Goal: Task Accomplishment & Management: Manage account settings

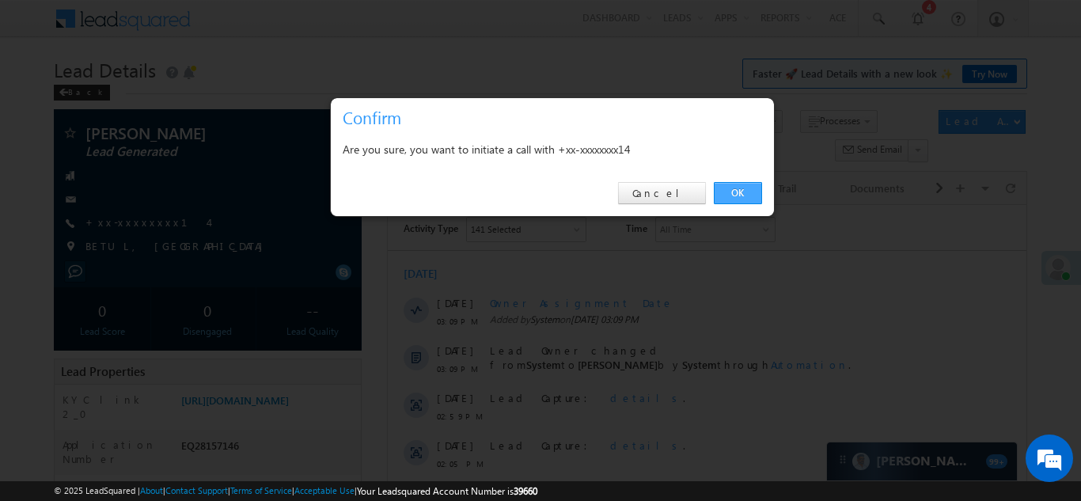
click at [736, 195] on link "OK" at bounding box center [738, 193] width 48 height 22
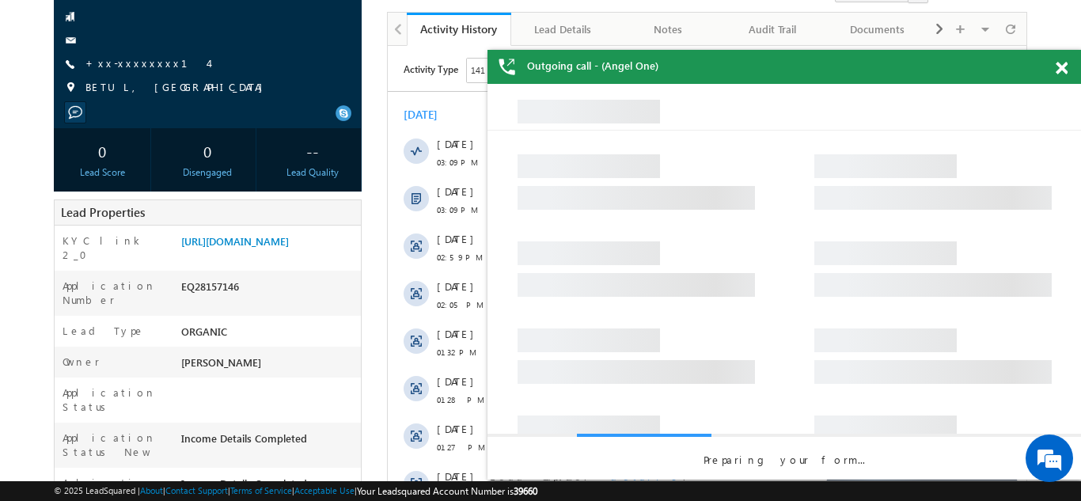
click at [1062, 67] on span at bounding box center [1062, 68] width 12 height 13
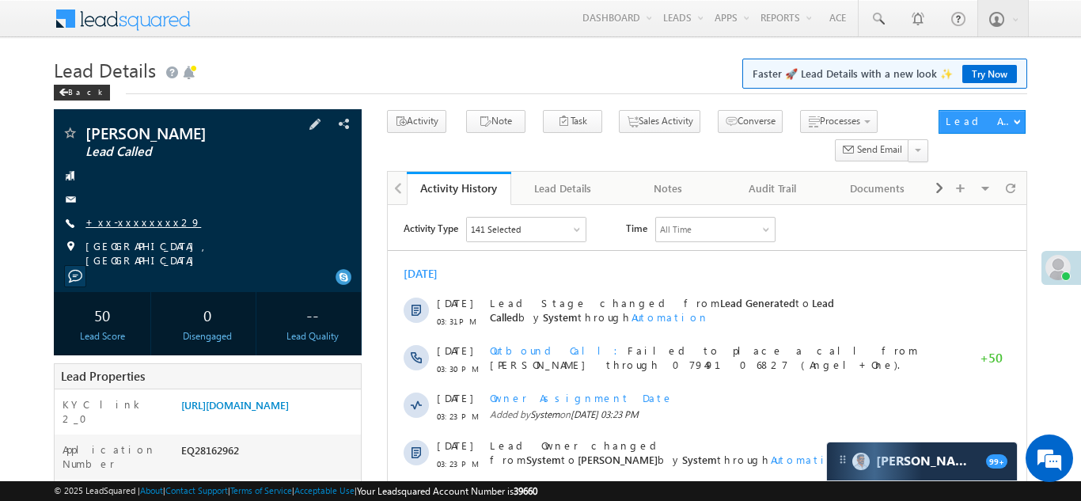
click at [124, 225] on link "+xx-xxxxxxxx29" at bounding box center [144, 221] width 116 height 13
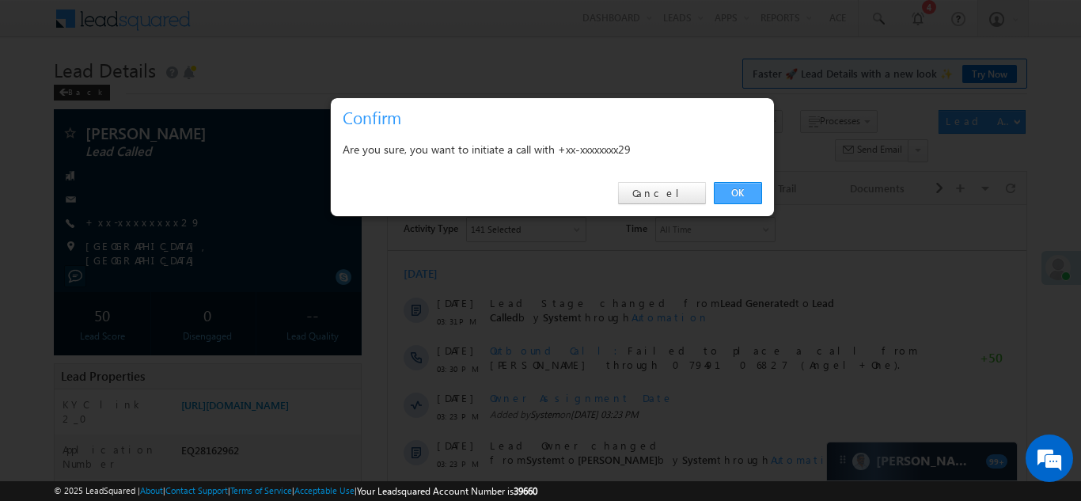
click at [737, 188] on link "OK" at bounding box center [738, 193] width 48 height 22
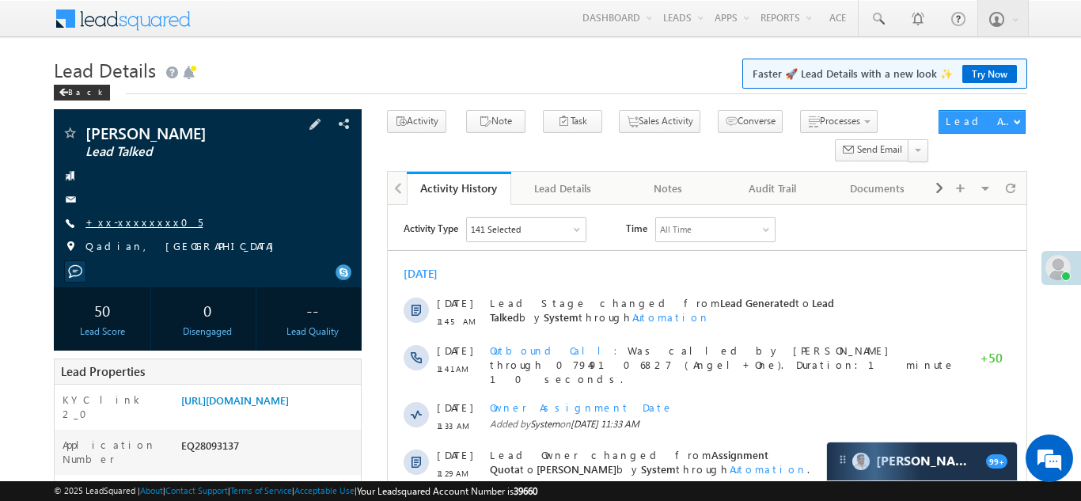
click at [118, 222] on link "+xx-xxxxxxxx05" at bounding box center [144, 221] width 117 height 13
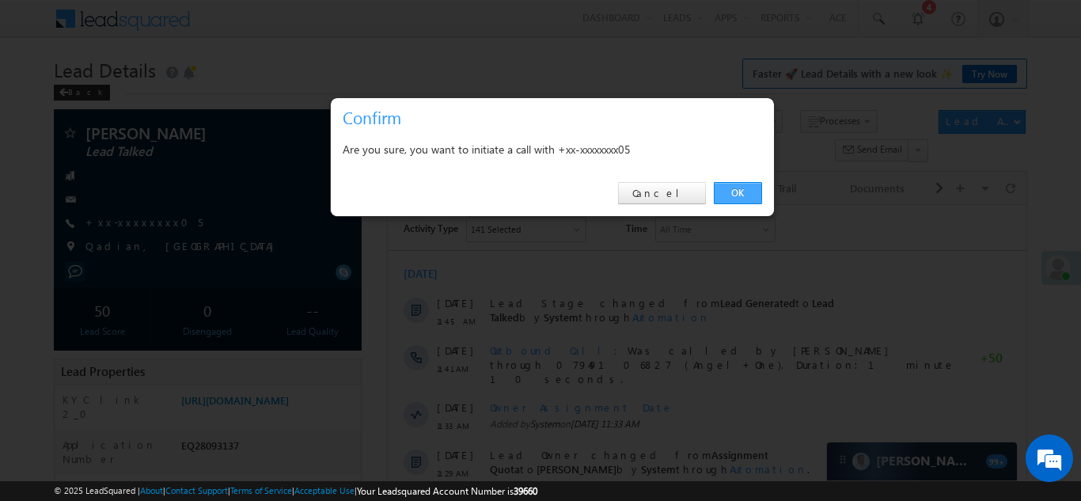
click at [743, 196] on link "OK" at bounding box center [738, 193] width 48 height 22
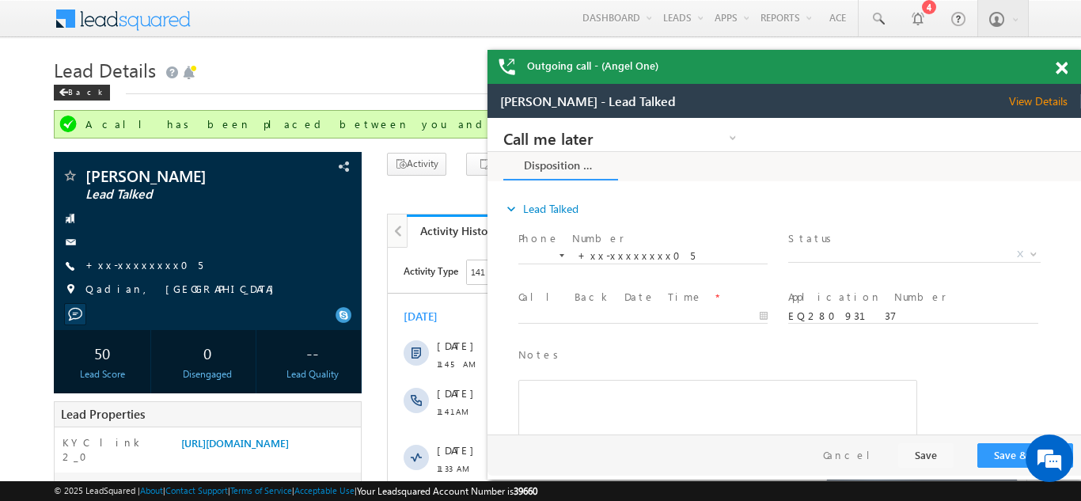
click at [1062, 67] on span at bounding box center [1062, 68] width 12 height 13
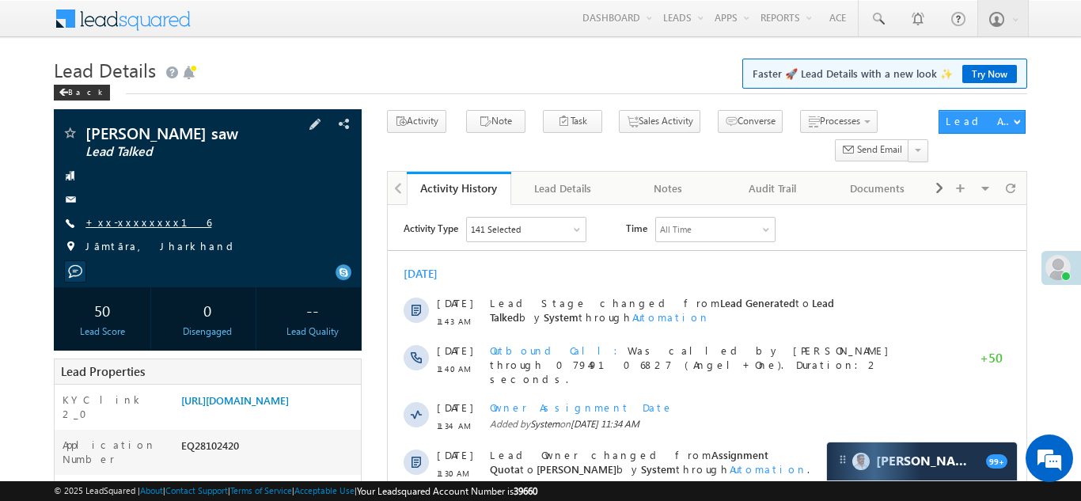
click at [124, 221] on link "+xx-xxxxxxxx16" at bounding box center [149, 221] width 126 height 13
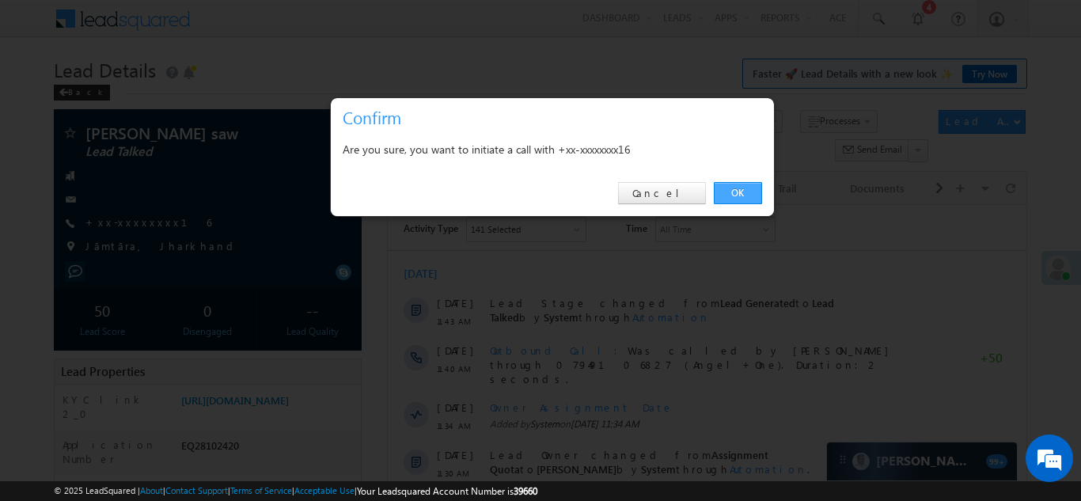
click at [743, 193] on link "OK" at bounding box center [738, 193] width 48 height 22
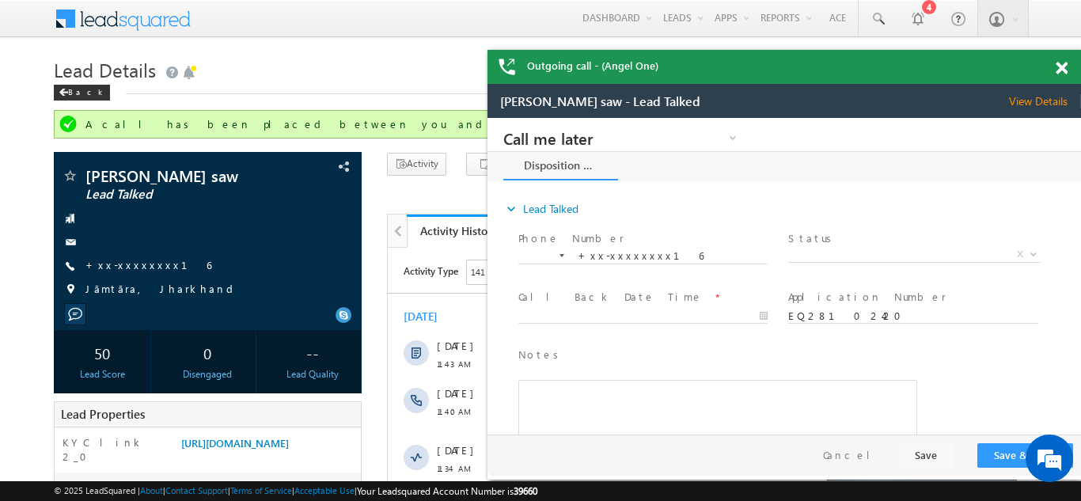
click at [1060, 73] on span at bounding box center [1062, 68] width 12 height 13
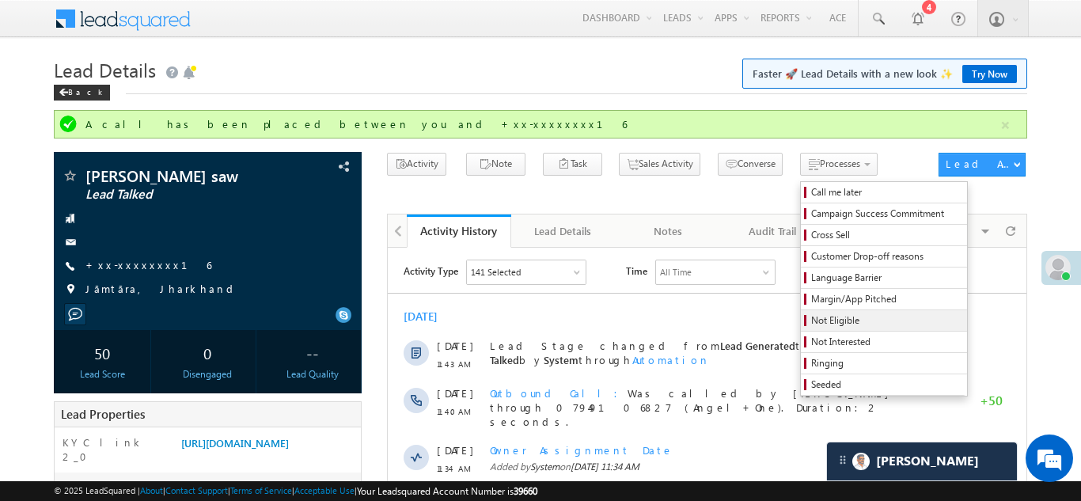
click at [811, 317] on span "Not Eligible" at bounding box center [886, 321] width 150 height 14
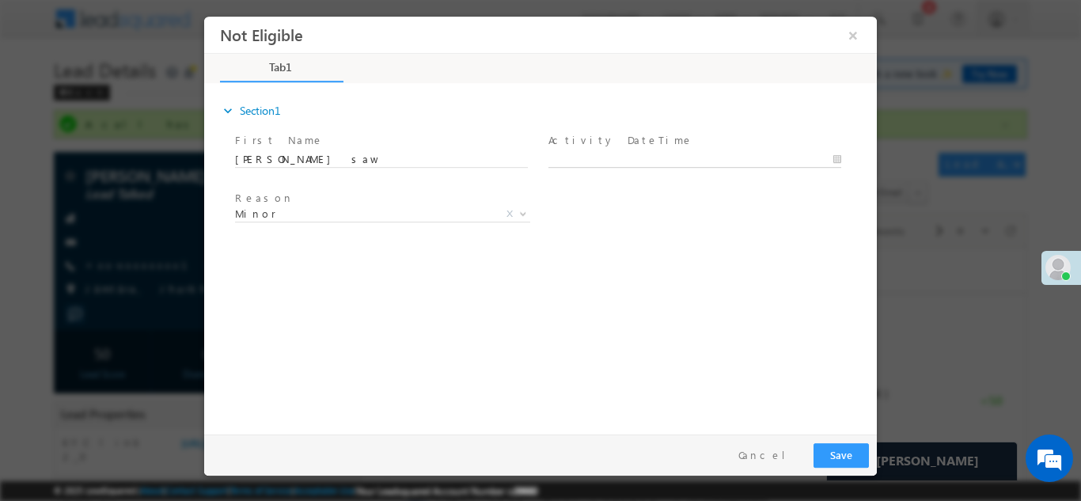
type input "09/01/25 3:39 PM"
click at [705, 152] on input "09/01/25 3:39 PM" at bounding box center [695, 159] width 293 height 16
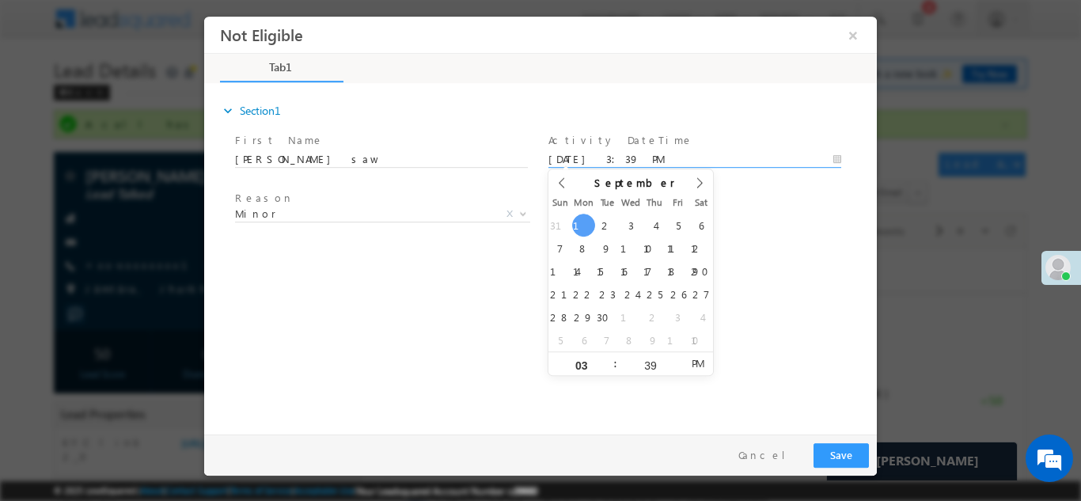
click at [762, 291] on div "expand_more Section1 First Name *" at bounding box center [544, 256] width 665 height 342
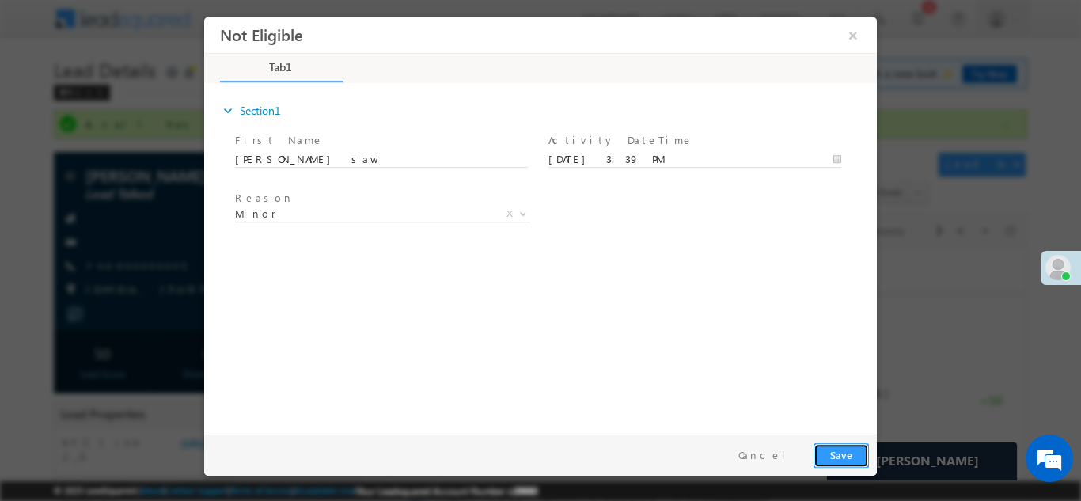
click at [836, 458] on button "Save" at bounding box center [841, 455] width 55 height 25
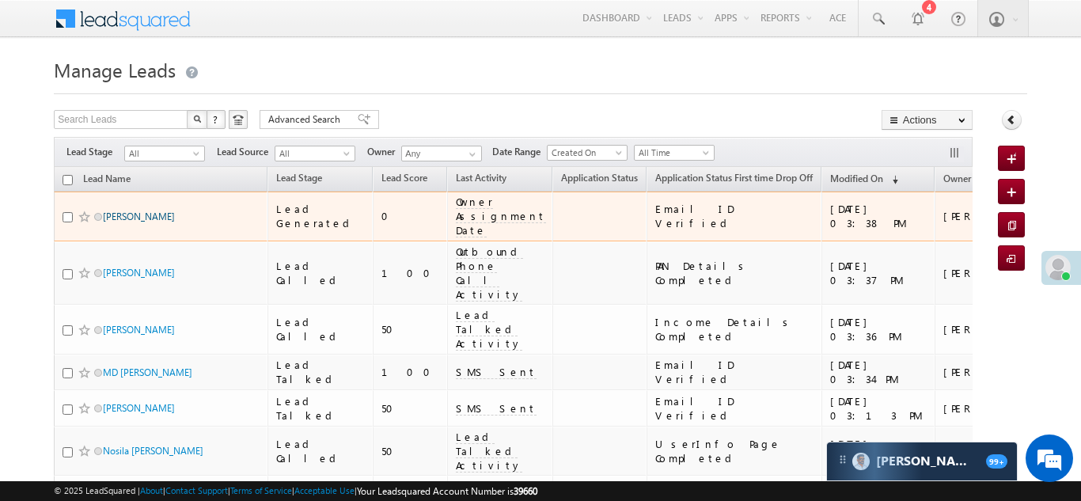
click at [127, 211] on link "SAHADEV THAPA" at bounding box center [139, 217] width 72 height 12
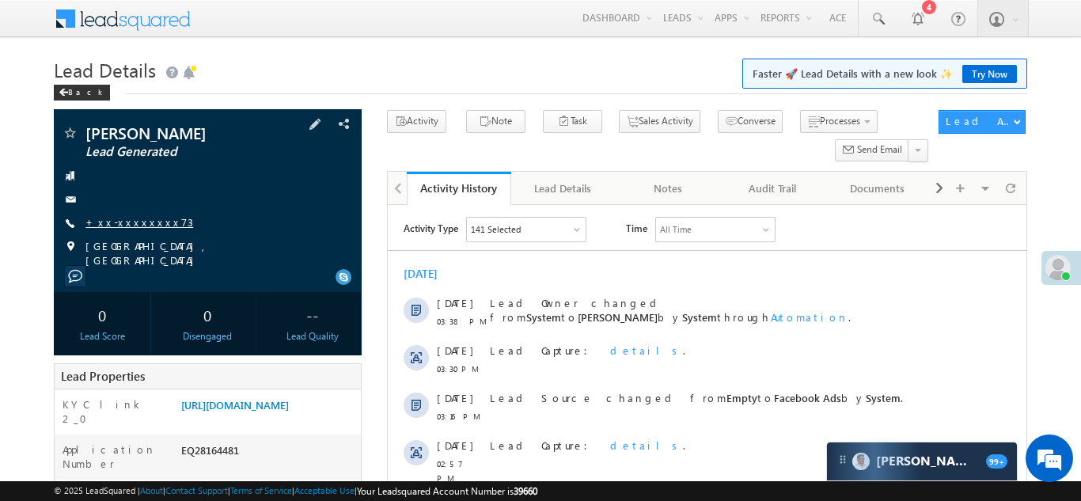
click at [138, 226] on link "+xx-xxxxxxxx73" at bounding box center [140, 221] width 108 height 13
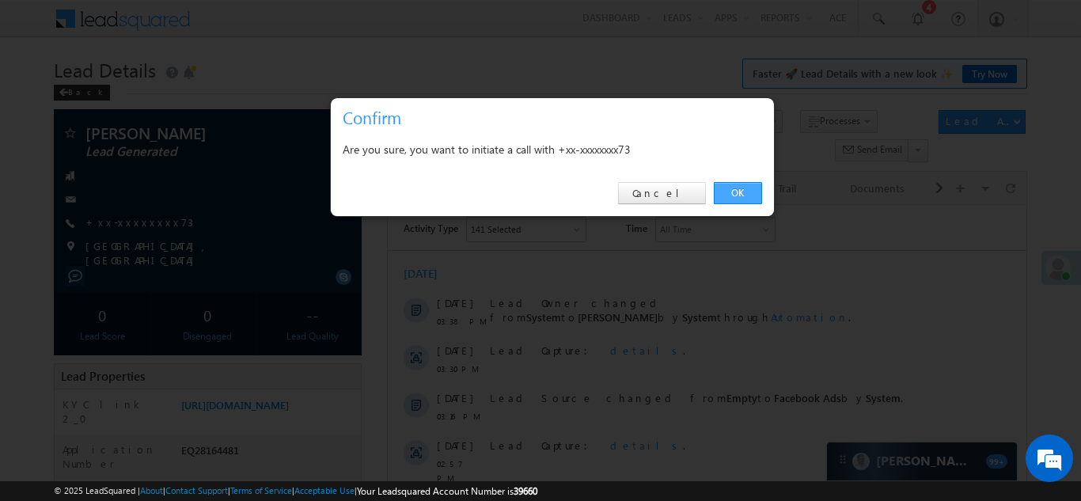
click at [732, 188] on link "OK" at bounding box center [738, 193] width 48 height 22
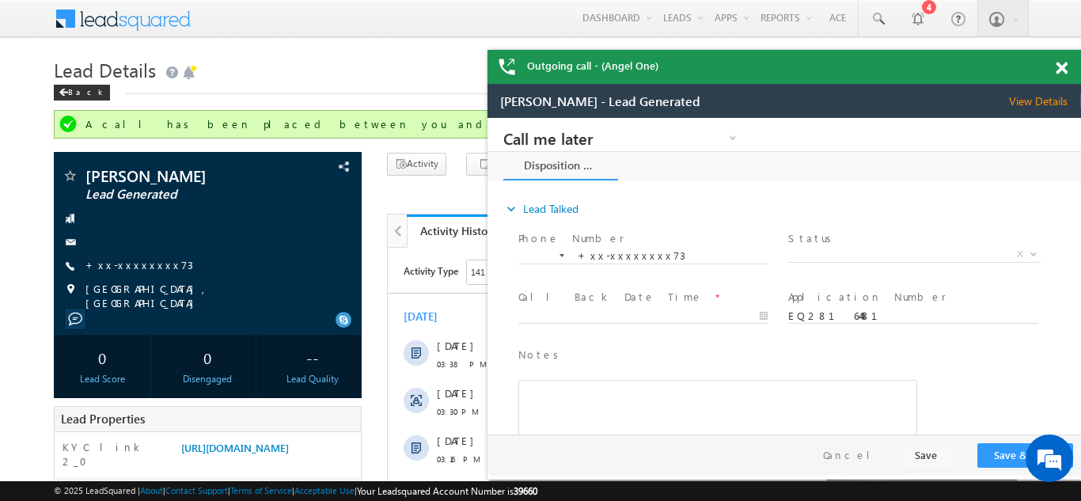
click at [1065, 67] on span at bounding box center [1062, 68] width 12 height 13
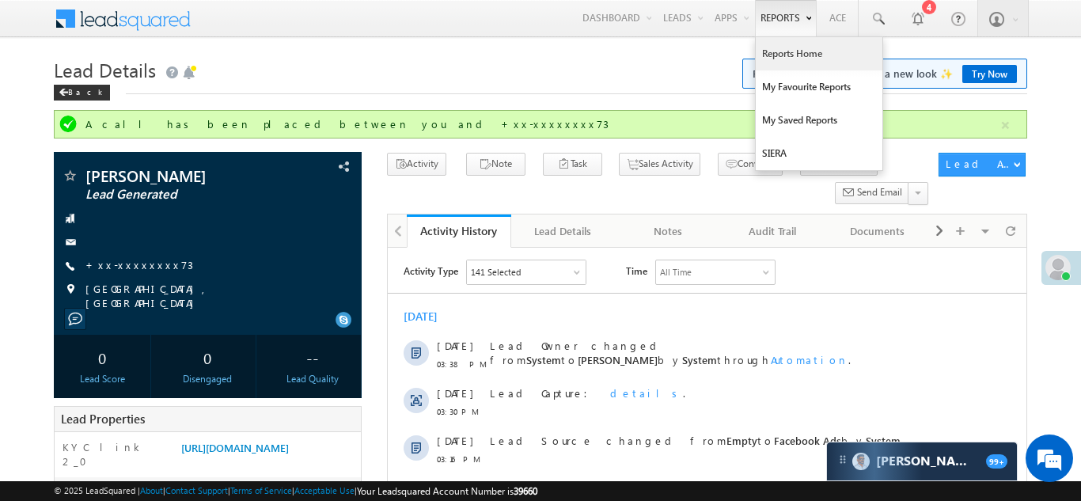
click at [789, 56] on link "Reports Home" at bounding box center [819, 53] width 127 height 33
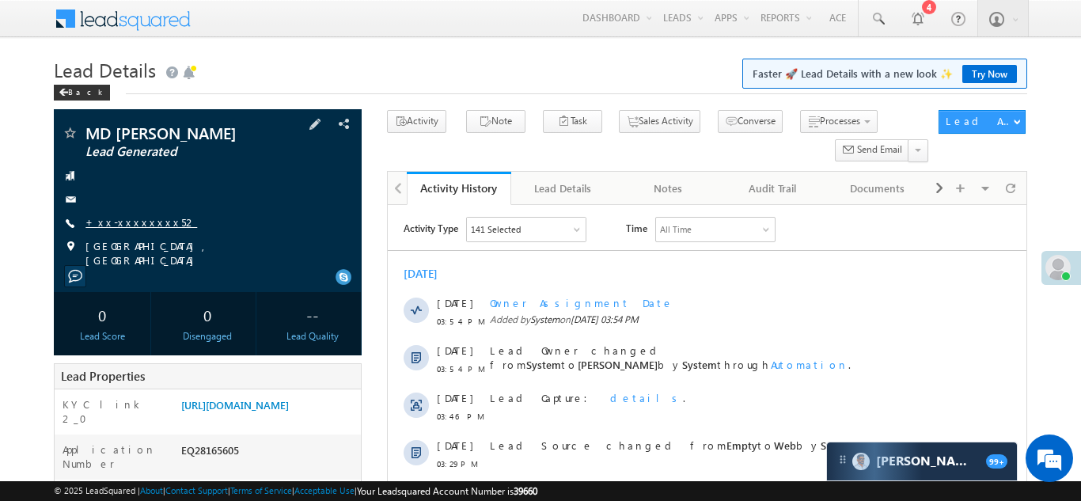
click at [127, 218] on link "+xx-xxxxxxxx52" at bounding box center [142, 221] width 112 height 13
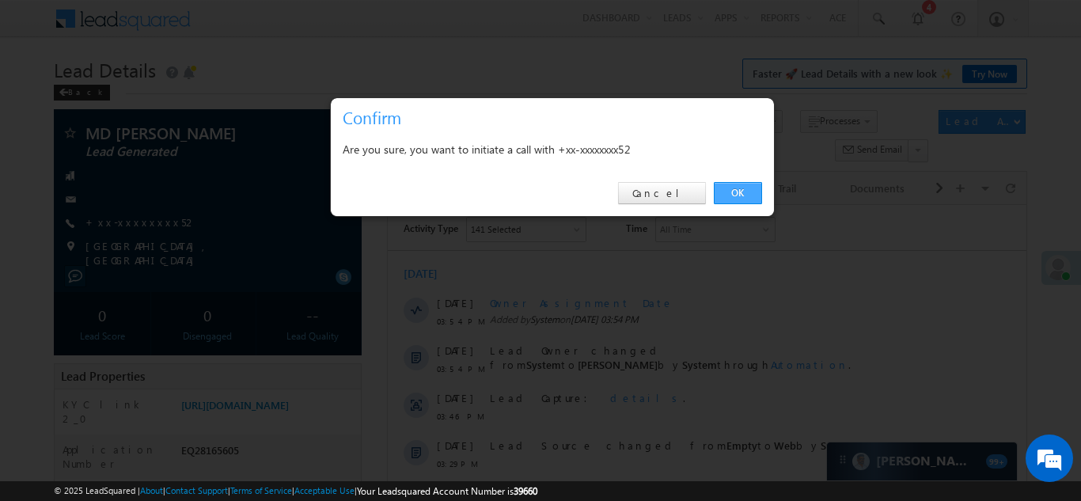
click at [744, 192] on link "OK" at bounding box center [738, 193] width 48 height 22
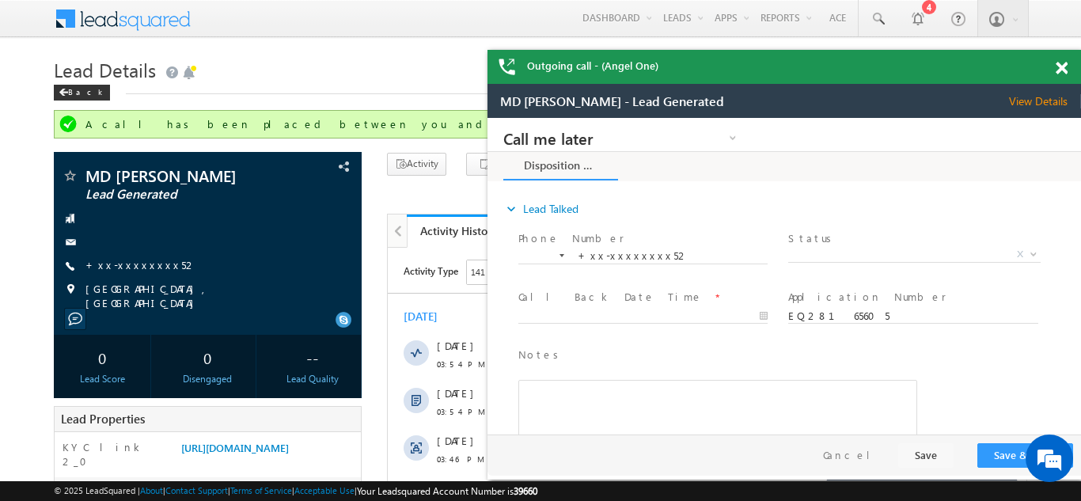
click at [1059, 65] on span at bounding box center [1062, 68] width 12 height 13
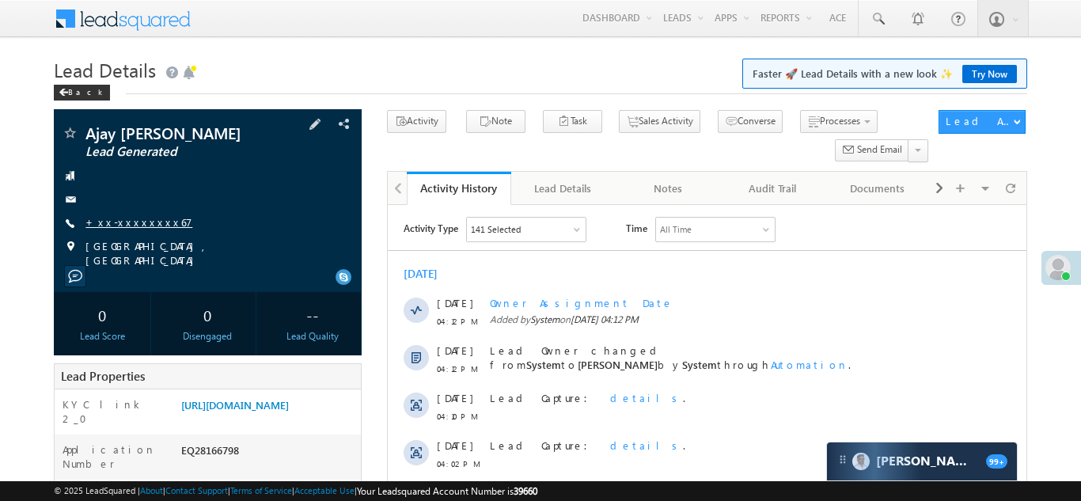
click at [138, 222] on link "+xx-xxxxxxxx67" at bounding box center [139, 221] width 107 height 13
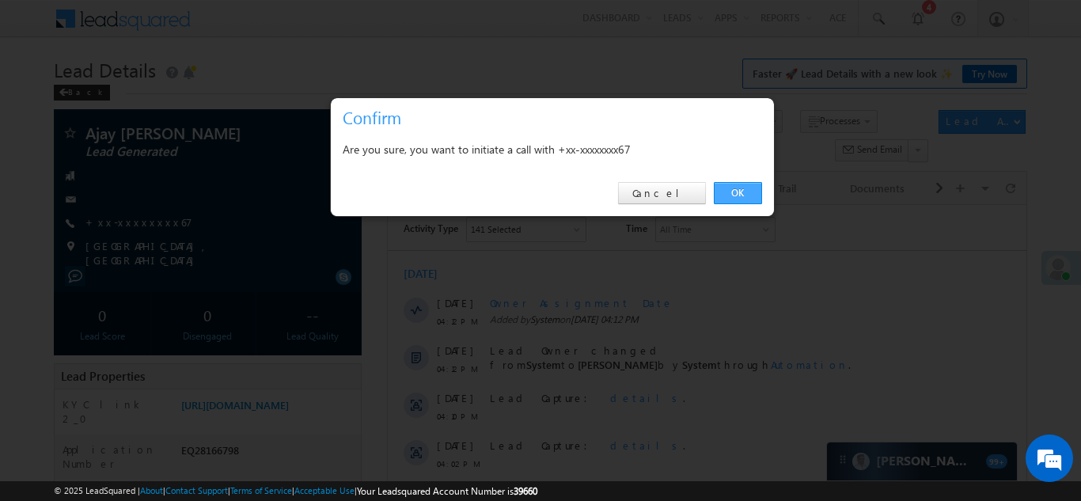
click at [741, 192] on link "OK" at bounding box center [738, 193] width 48 height 22
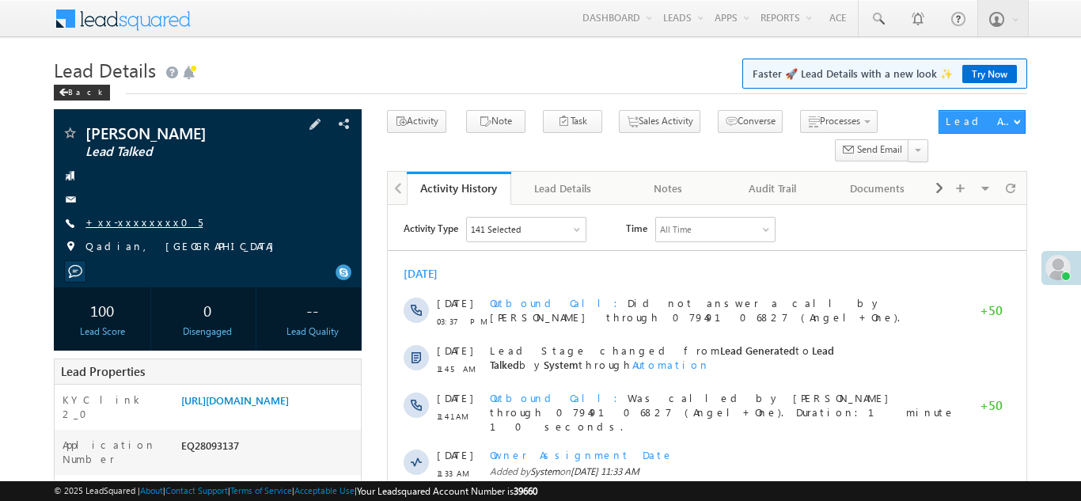
click at [125, 226] on link "+xx-xxxxxxxx05" at bounding box center [144, 221] width 117 height 13
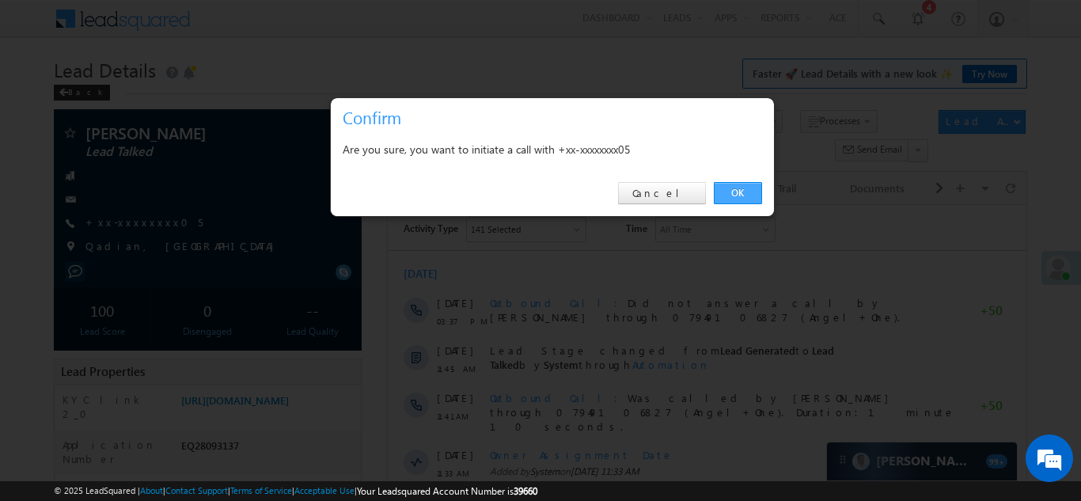
click at [735, 197] on link "OK" at bounding box center [738, 193] width 48 height 22
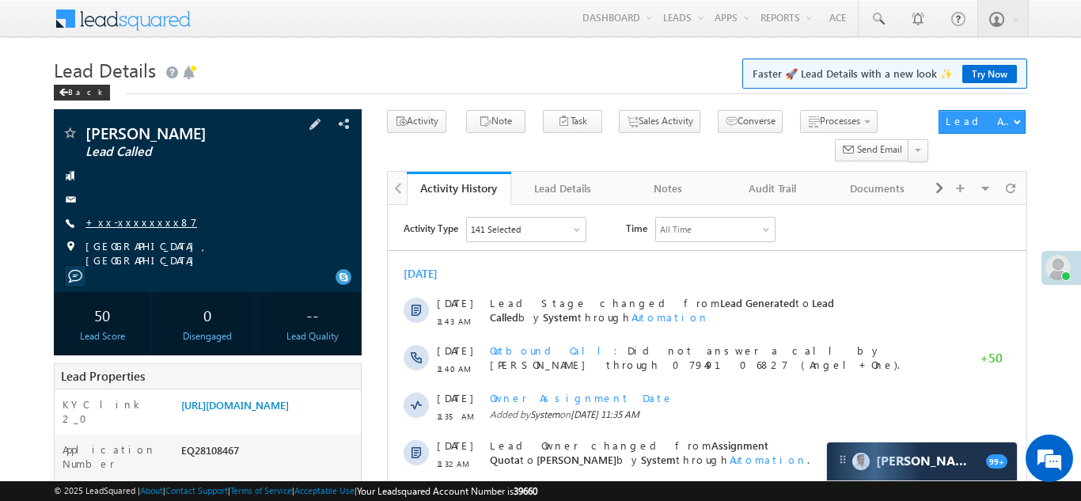
click at [116, 226] on link "+xx-xxxxxxxx87" at bounding box center [142, 221] width 112 height 13
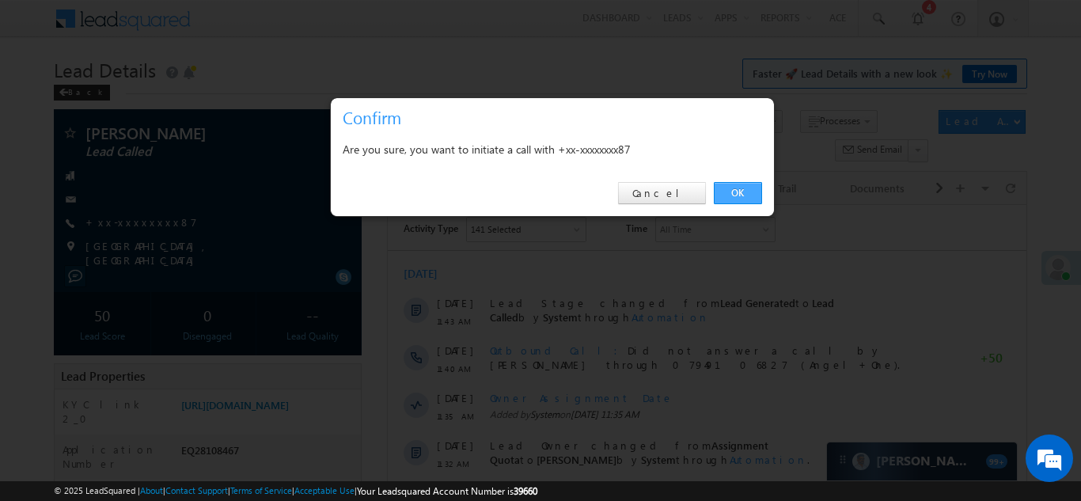
click at [732, 199] on link "OK" at bounding box center [738, 193] width 48 height 22
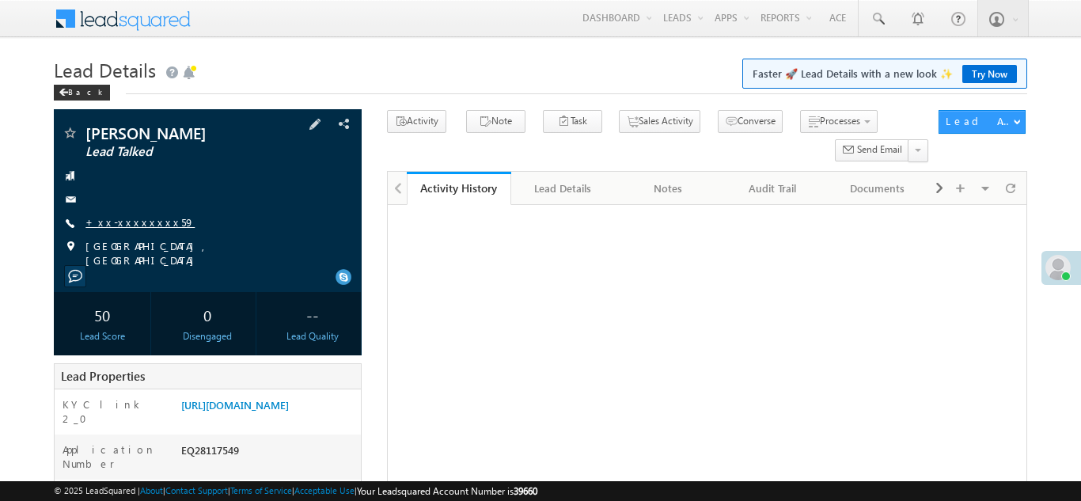
click at [110, 226] on link "+xx-xxxxxxxx59" at bounding box center [140, 221] width 109 height 13
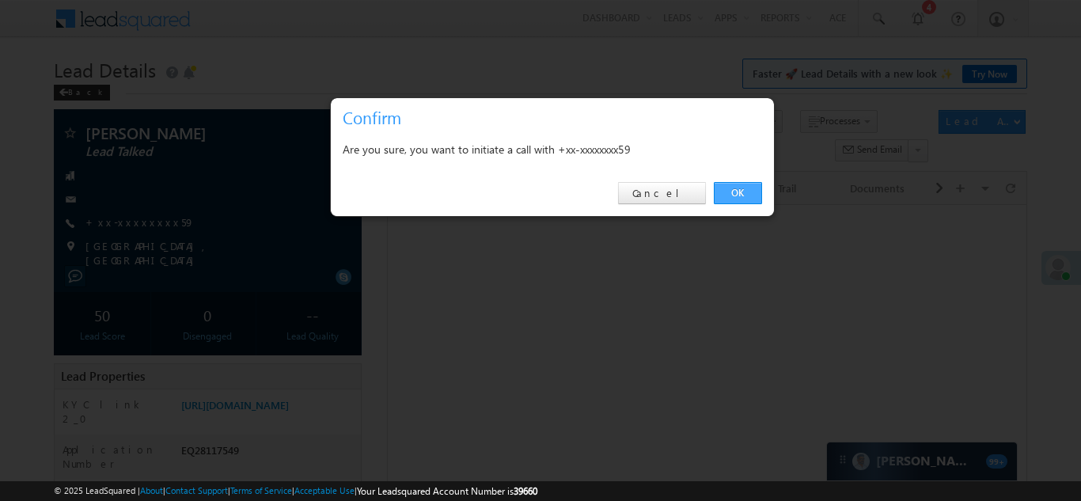
click at [739, 192] on link "OK" at bounding box center [738, 193] width 48 height 22
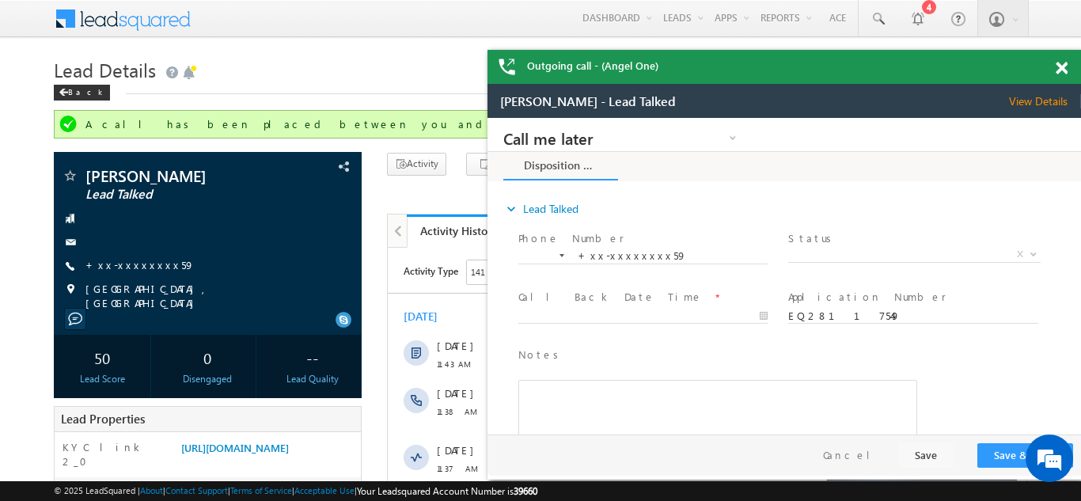
click at [1061, 67] on span at bounding box center [1062, 68] width 12 height 13
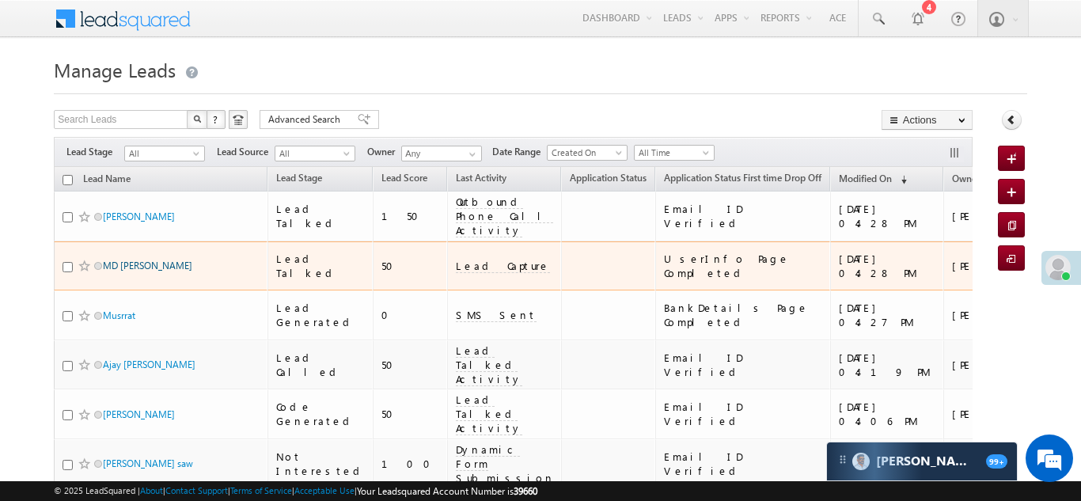
click at [128, 260] on link "MD [PERSON_NAME]" at bounding box center [147, 266] width 89 height 12
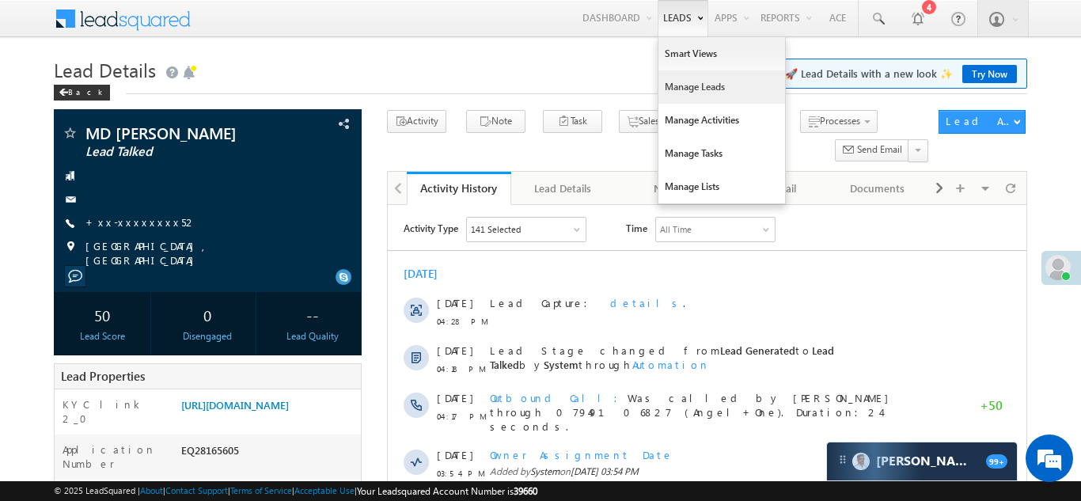
click at [669, 99] on link "Manage Leads" at bounding box center [722, 86] width 127 height 33
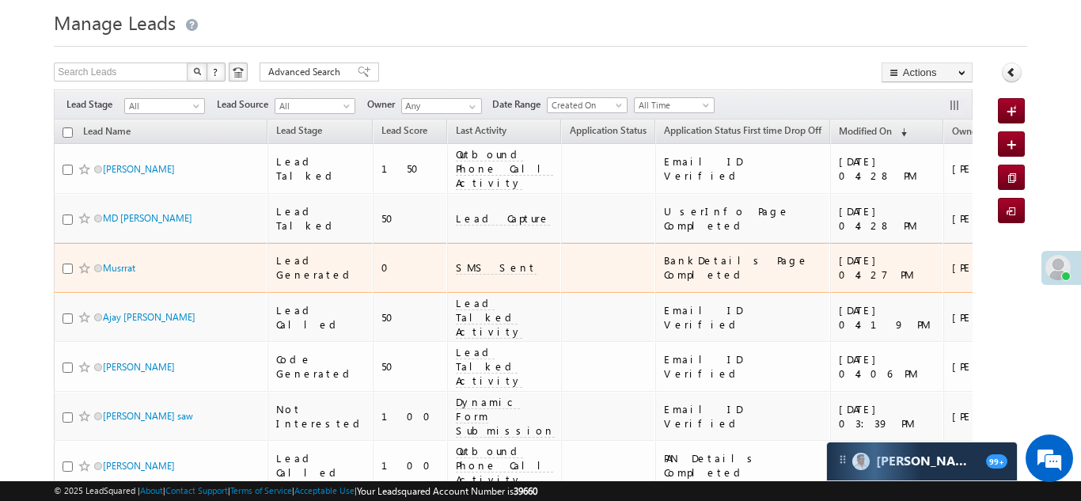
scroll to position [56, 0]
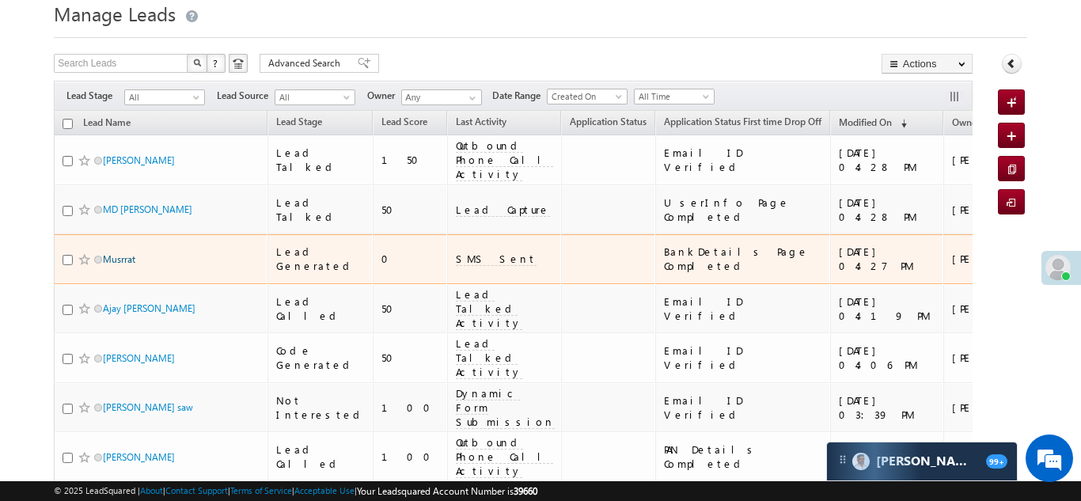
click at [125, 253] on link "Musrrat" at bounding box center [119, 259] width 32 height 12
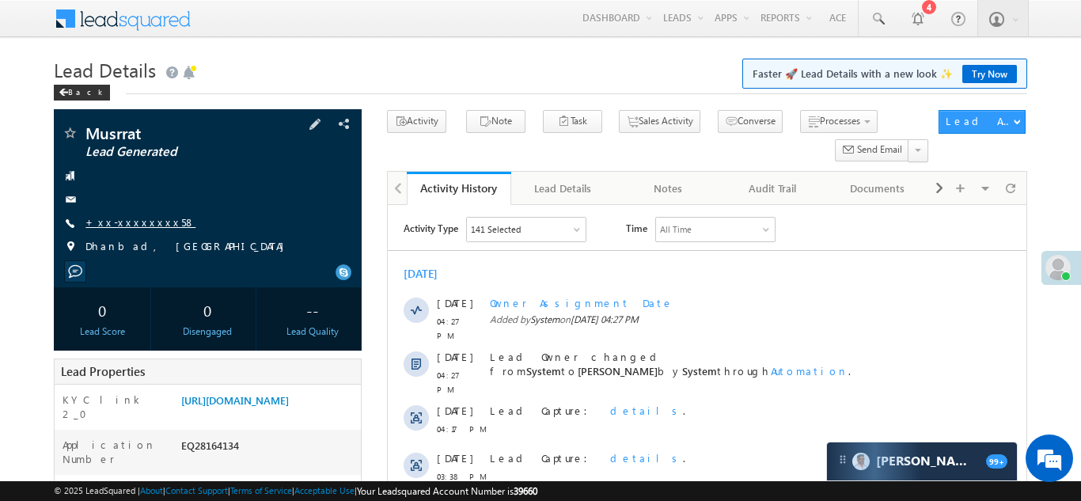
click at [124, 225] on link "+xx-xxxxxxxx58" at bounding box center [141, 221] width 110 height 13
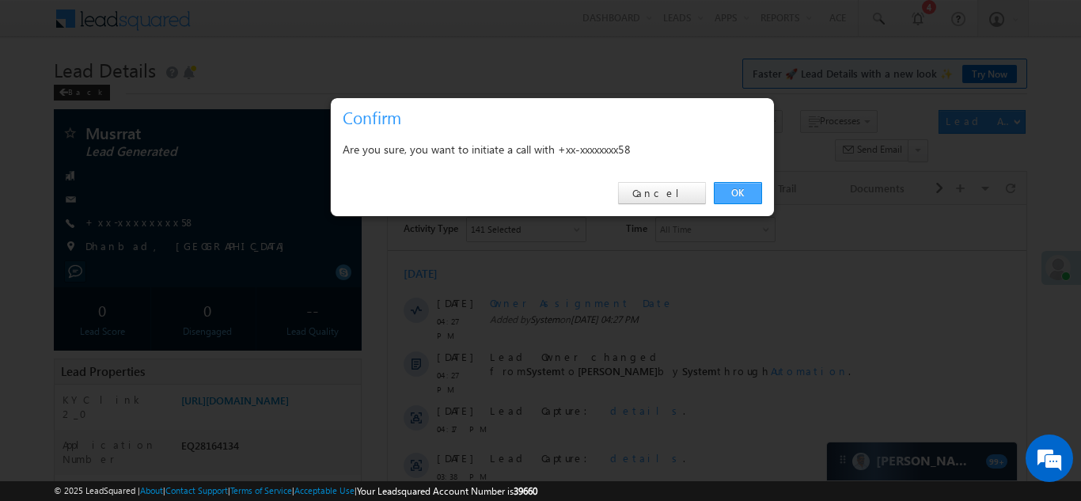
click at [732, 194] on link "OK" at bounding box center [738, 193] width 48 height 22
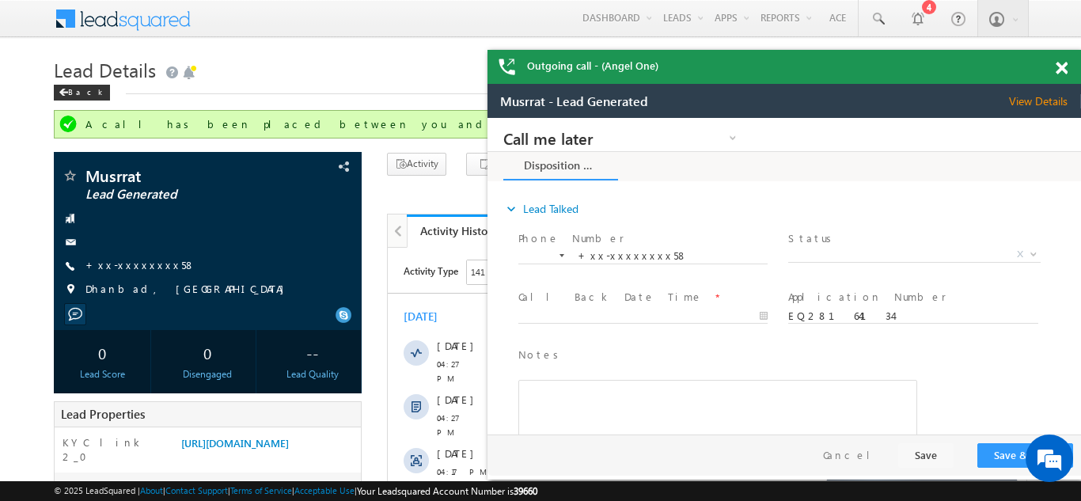
click at [1062, 67] on span at bounding box center [1062, 68] width 12 height 13
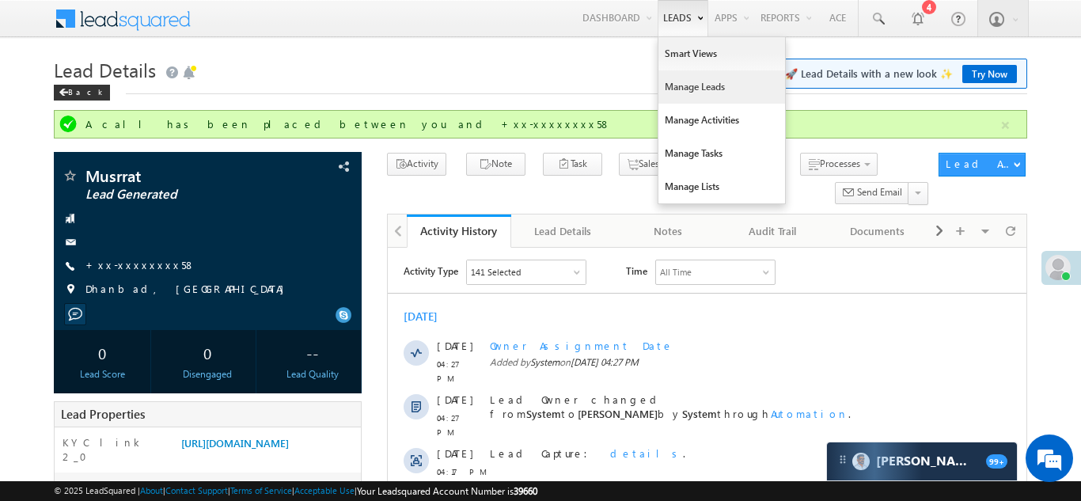
click at [677, 87] on link "Manage Leads" at bounding box center [722, 86] width 127 height 33
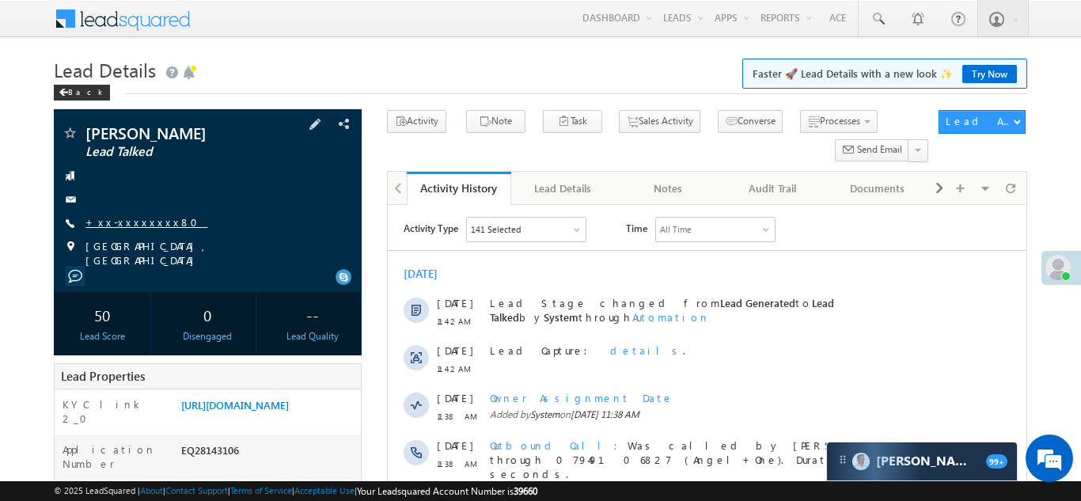
click at [124, 222] on link "+xx-xxxxxxxx80" at bounding box center [147, 221] width 122 height 13
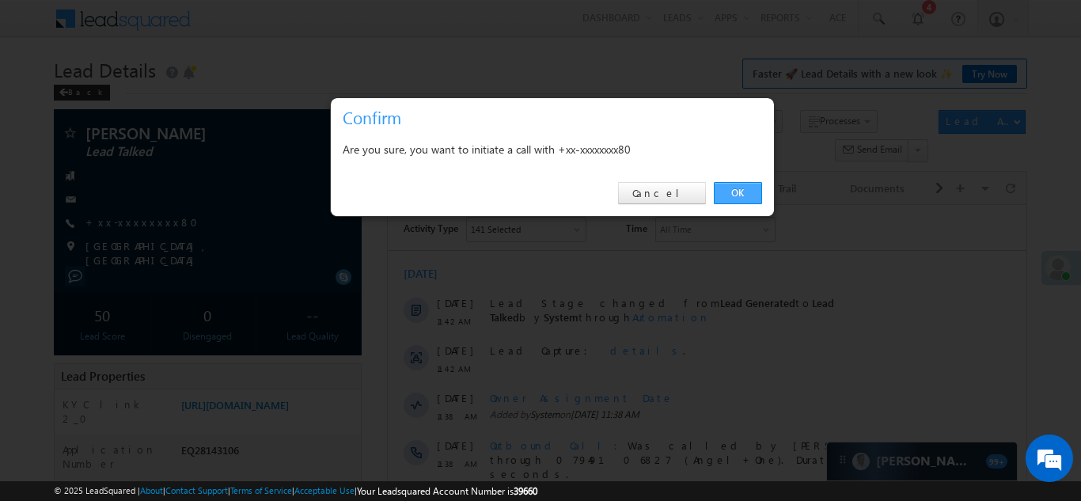
click at [736, 194] on link "OK" at bounding box center [738, 193] width 48 height 22
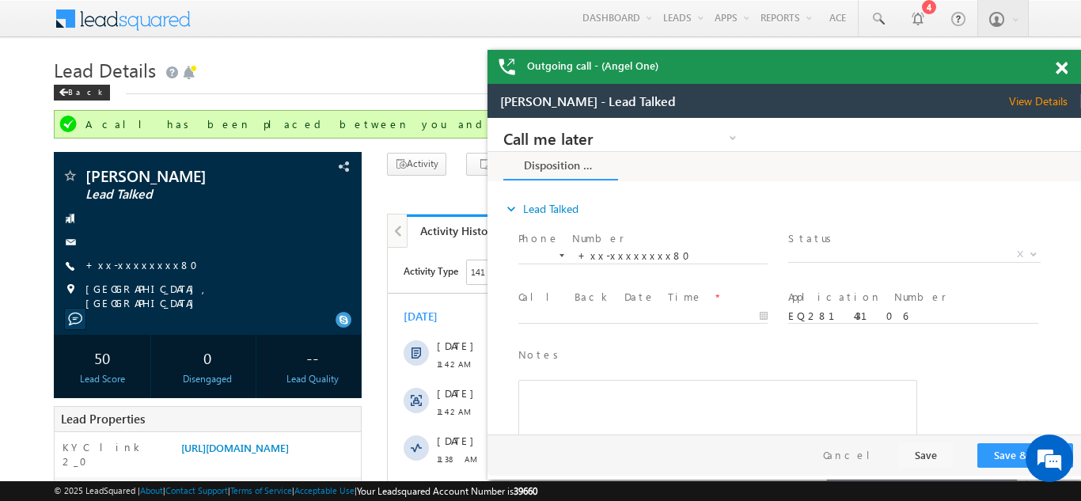
click at [1058, 63] on span at bounding box center [1062, 68] width 12 height 13
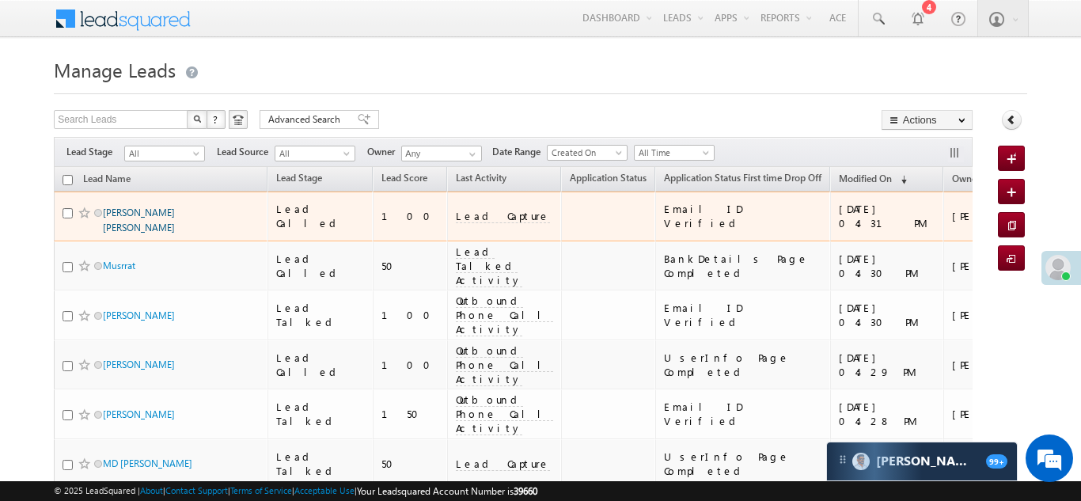
click at [143, 210] on link "[PERSON_NAME] [PERSON_NAME]" at bounding box center [139, 220] width 72 height 27
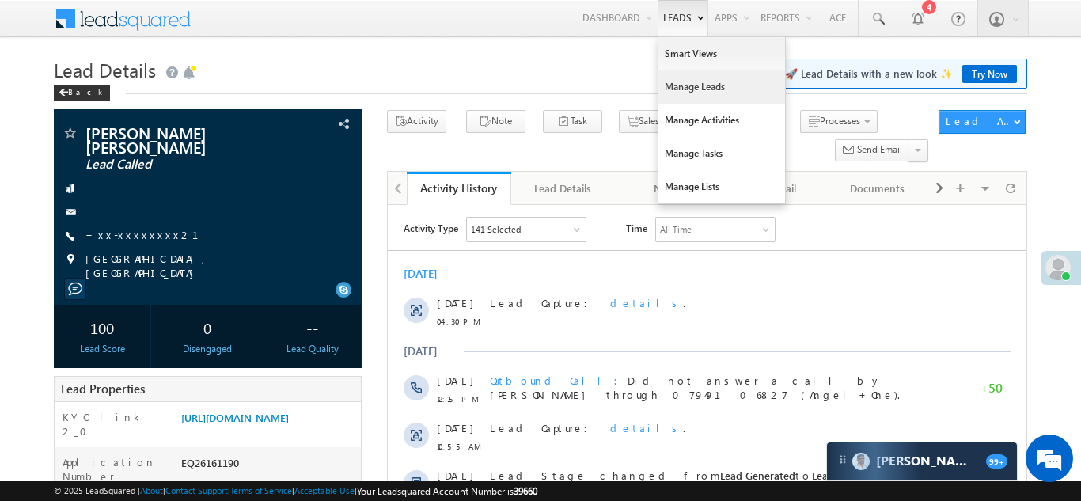
click at [676, 93] on link "Manage Leads" at bounding box center [722, 86] width 127 height 33
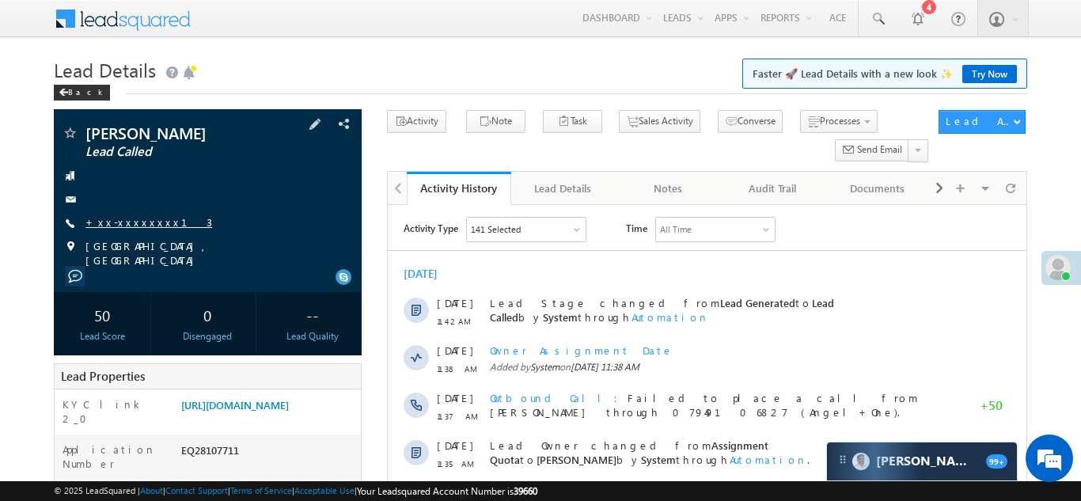
click at [124, 219] on link "+xx-xxxxxxxx13" at bounding box center [149, 221] width 127 height 13
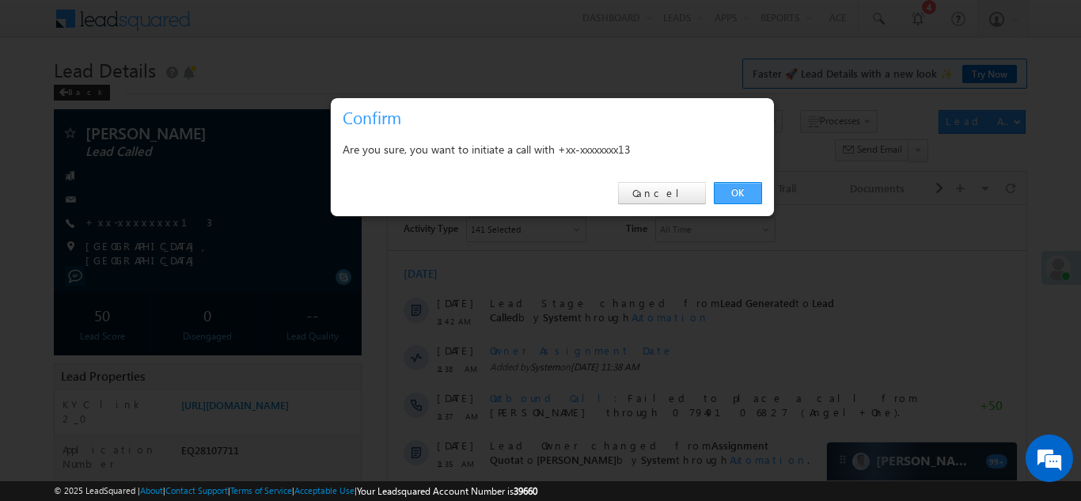
click at [739, 194] on link "OK" at bounding box center [738, 193] width 48 height 22
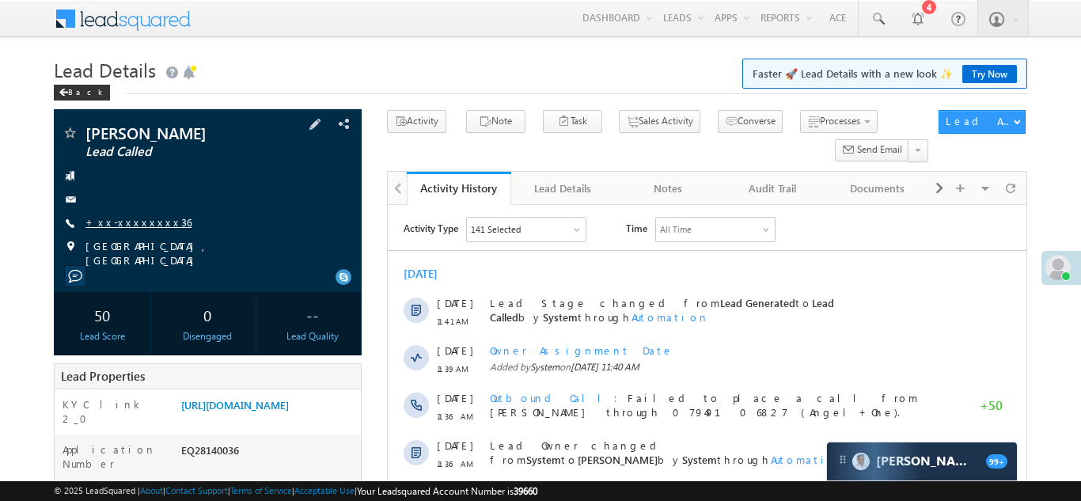
click at [134, 222] on link "+xx-xxxxxxxx36" at bounding box center [139, 221] width 106 height 13
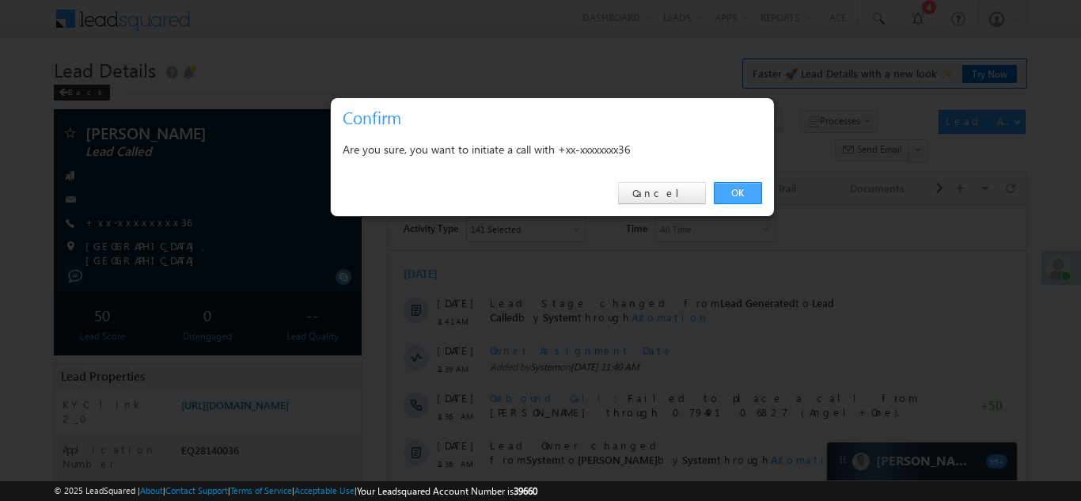
click at [734, 187] on link "OK" at bounding box center [738, 193] width 48 height 22
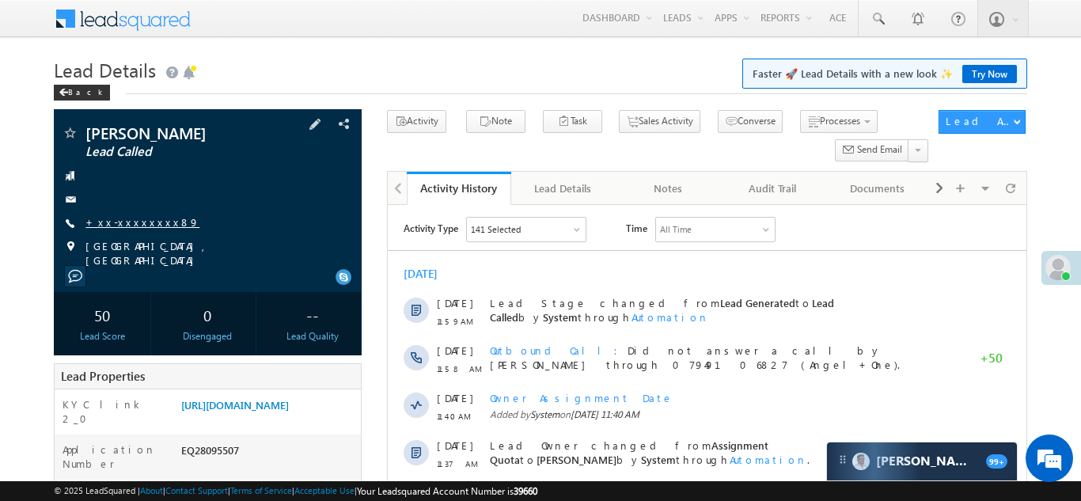
click at [142, 223] on link "+xx-xxxxxxxx89" at bounding box center [143, 221] width 114 height 13
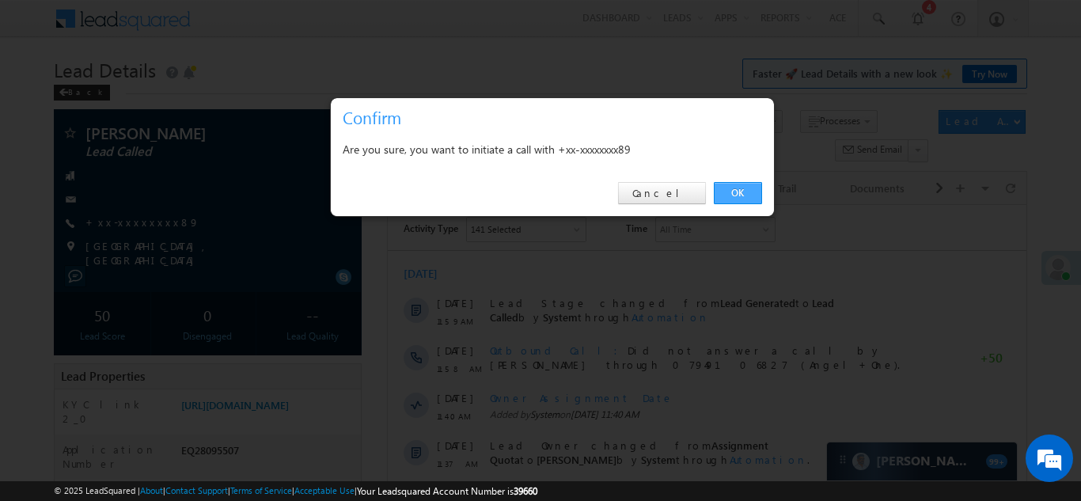
click at [738, 196] on link "OK" at bounding box center [738, 193] width 48 height 22
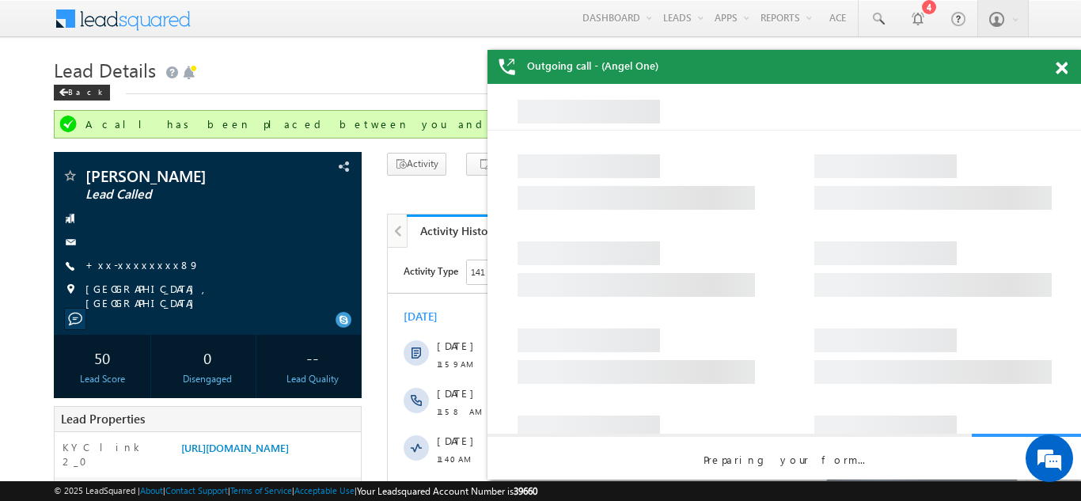
click at [1062, 74] on span at bounding box center [1062, 68] width 12 height 13
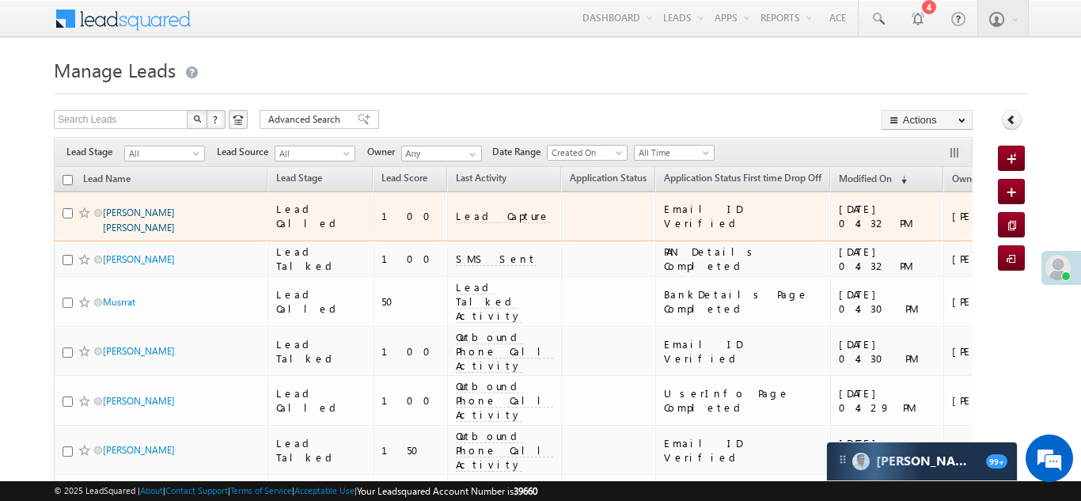
click at [152, 211] on link "[PERSON_NAME] [PERSON_NAME]" at bounding box center [139, 220] width 72 height 27
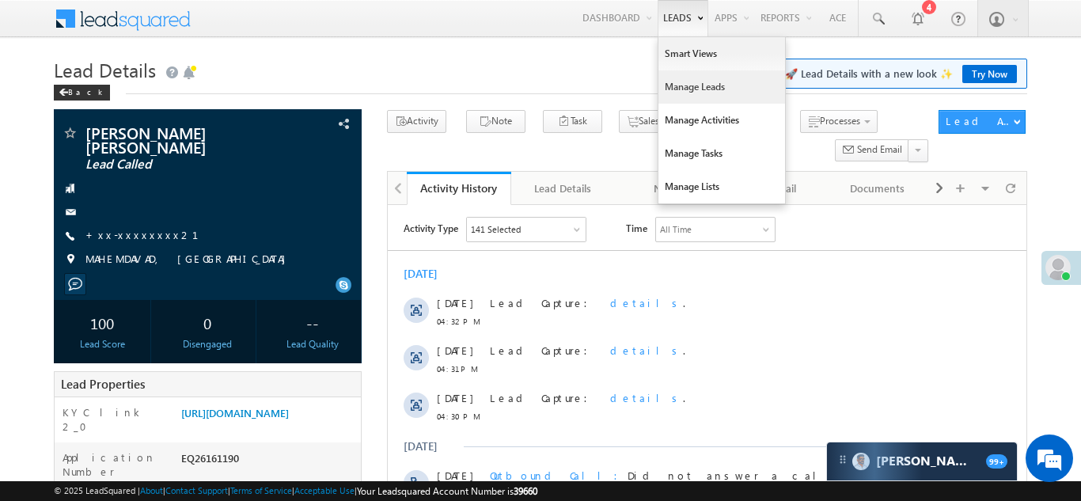
click at [681, 82] on link "Manage Leads" at bounding box center [722, 86] width 127 height 33
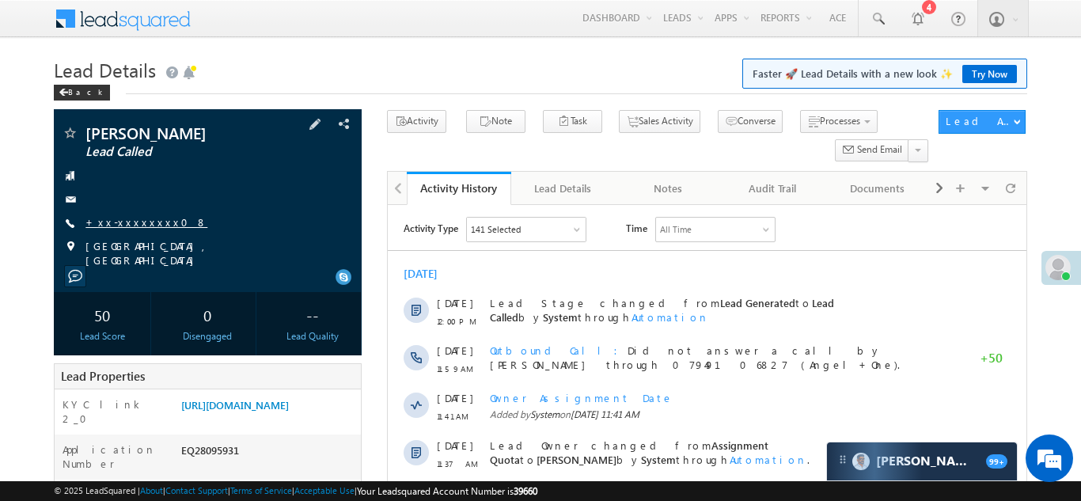
click at [136, 221] on link "+xx-xxxxxxxx08" at bounding box center [147, 221] width 122 height 13
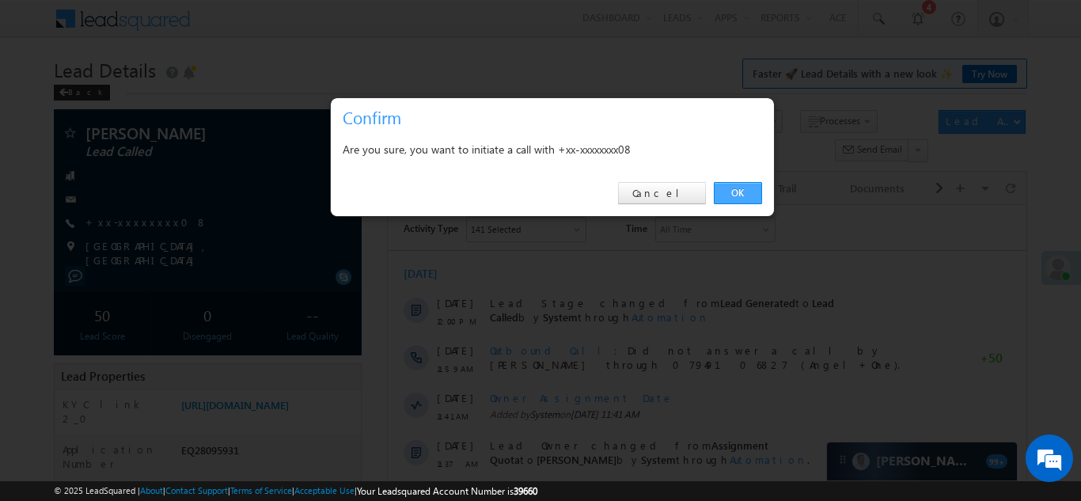
click at [731, 193] on link "OK" at bounding box center [738, 193] width 48 height 22
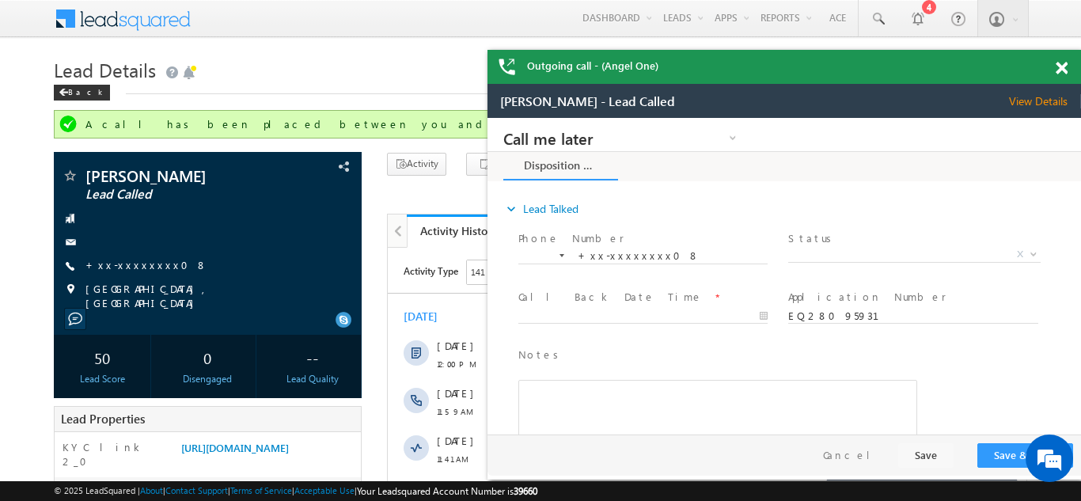
click at [1063, 68] on span at bounding box center [1062, 68] width 12 height 13
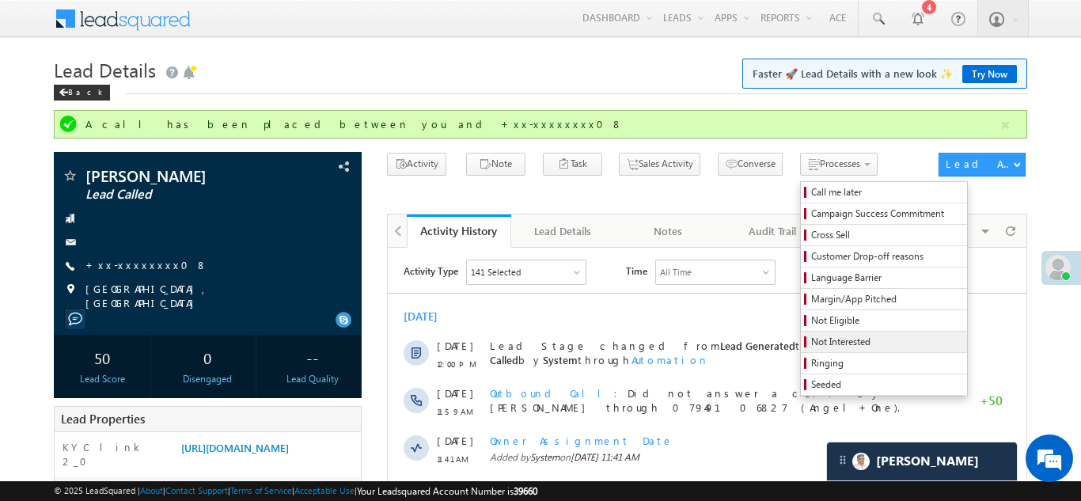
click at [811, 340] on span "Not Interested" at bounding box center [886, 342] width 150 height 14
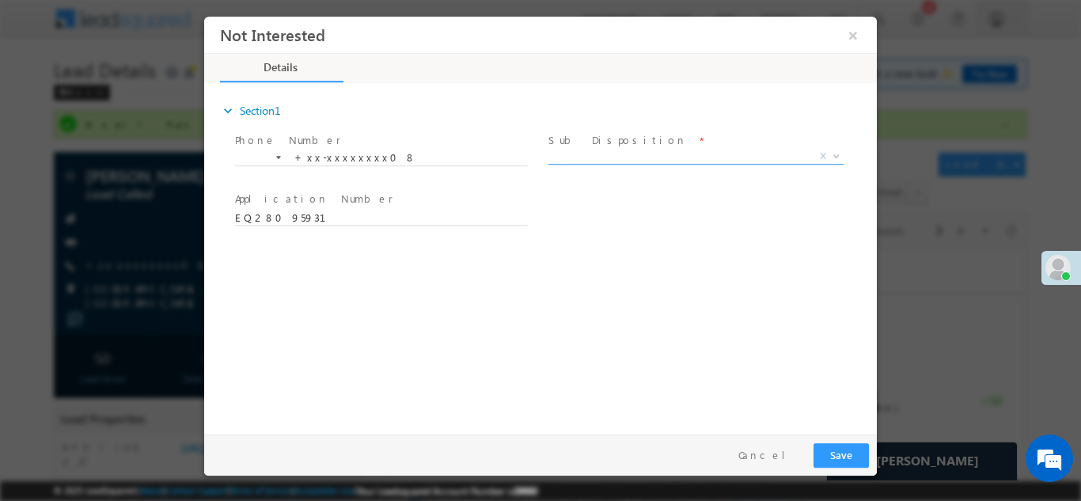
click at [644, 156] on span "X" at bounding box center [696, 156] width 295 height 16
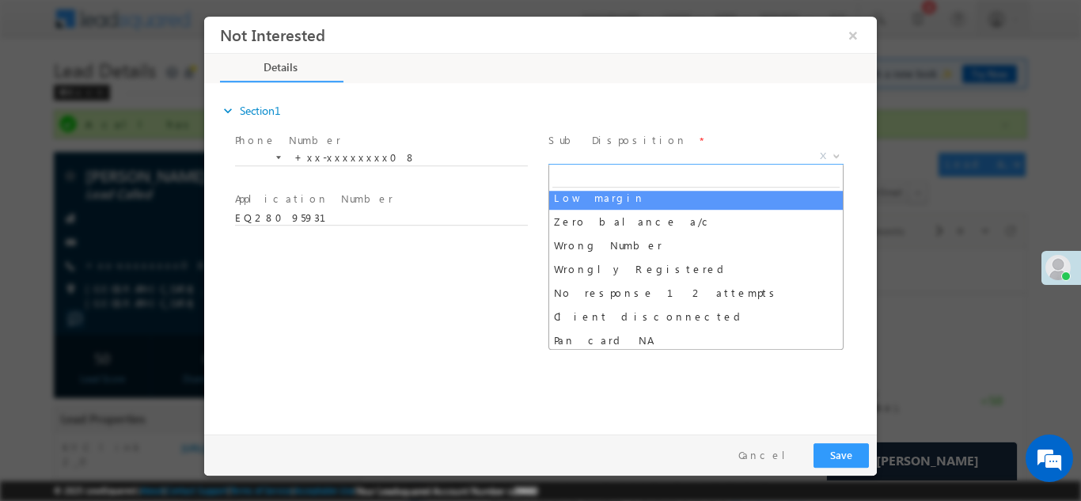
scroll to position [101, 0]
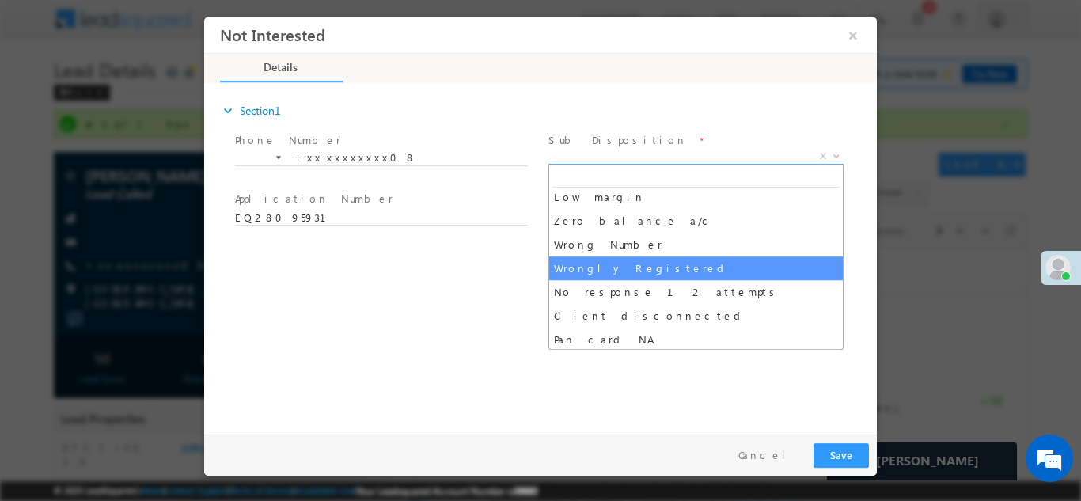
select select "Wrongly Registered"
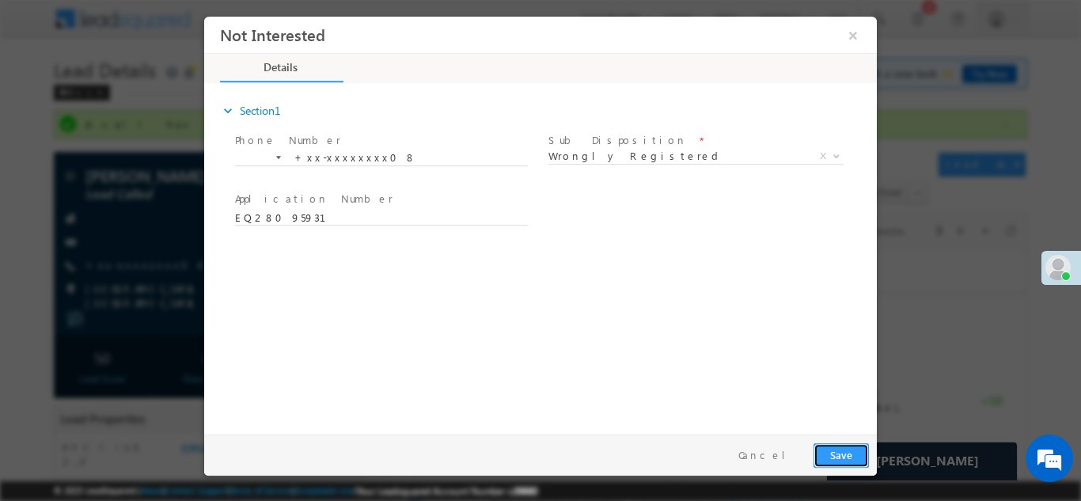
click at [820, 447] on button "Save" at bounding box center [841, 455] width 55 height 25
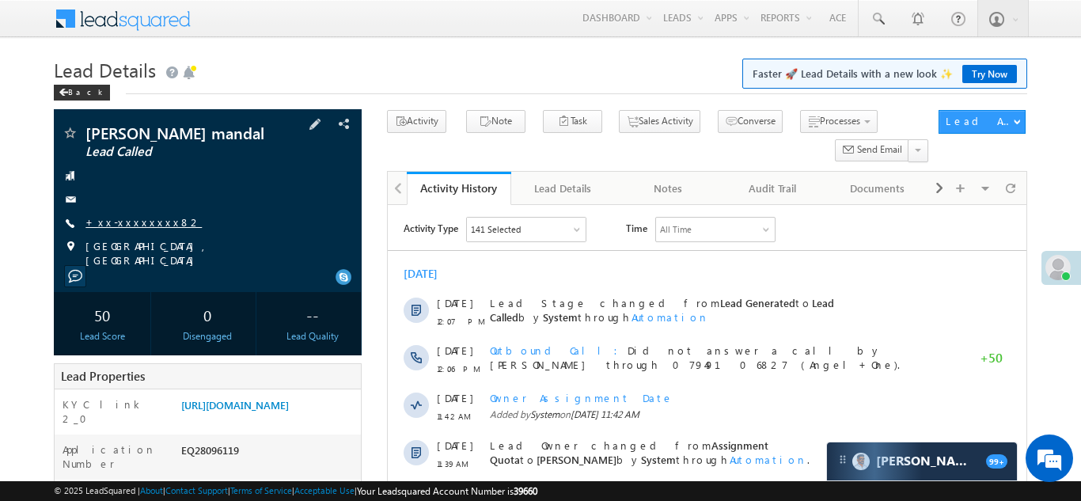
click at [127, 228] on link "+xx-xxxxxxxx82" at bounding box center [144, 221] width 116 height 13
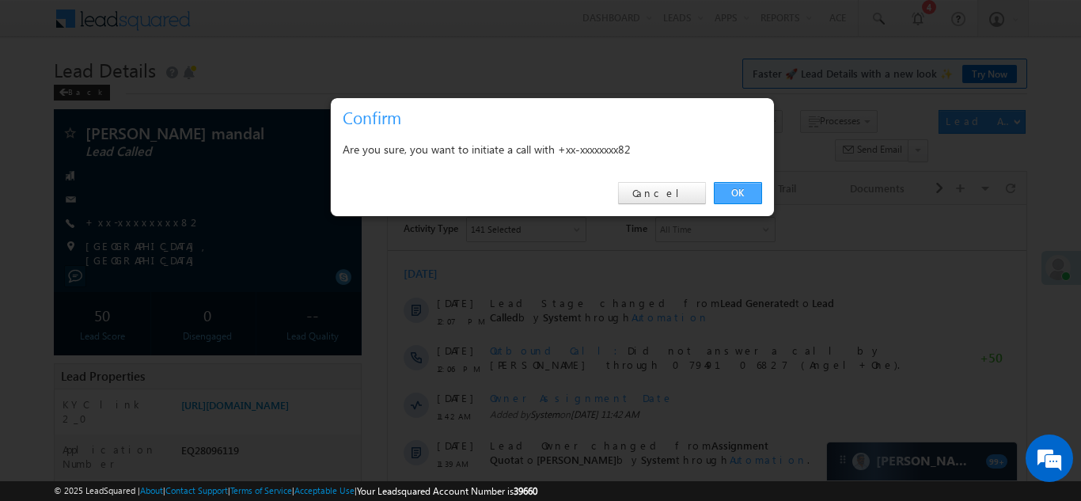
click at [734, 190] on link "OK" at bounding box center [738, 193] width 48 height 22
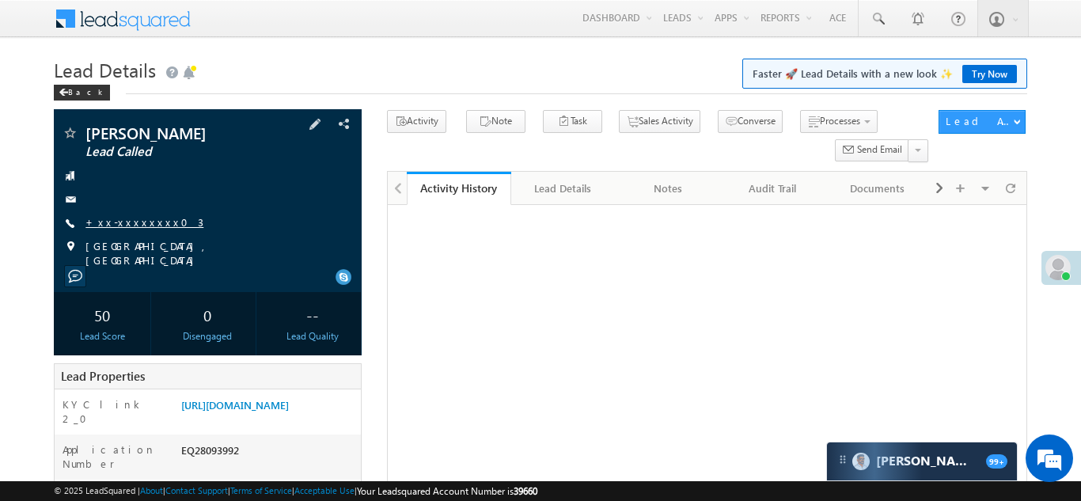
click at [123, 218] on link "+xx-xxxxxxxx03" at bounding box center [145, 221] width 118 height 13
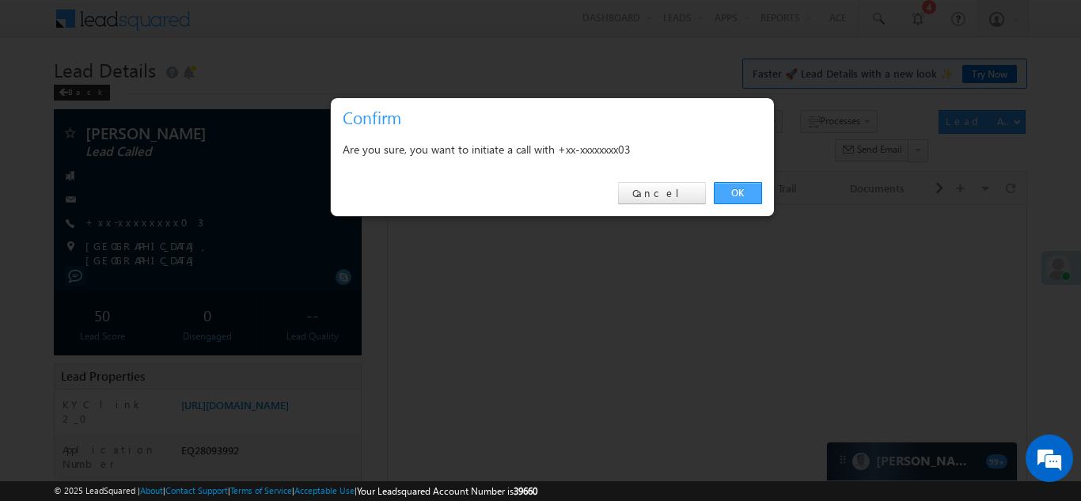
click at [731, 190] on link "OK" at bounding box center [738, 193] width 48 height 22
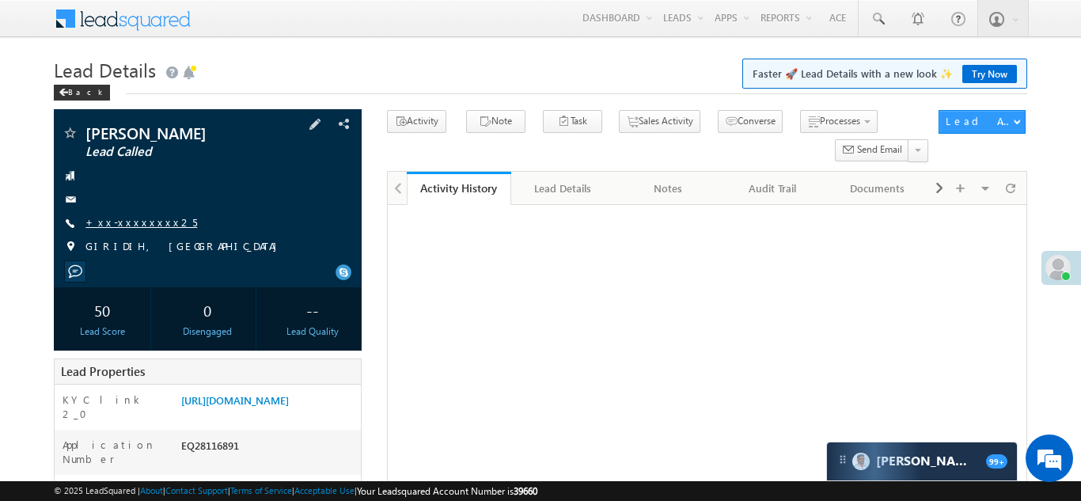
click at [127, 223] on link "+xx-xxxxxxxx25" at bounding box center [142, 221] width 112 height 13
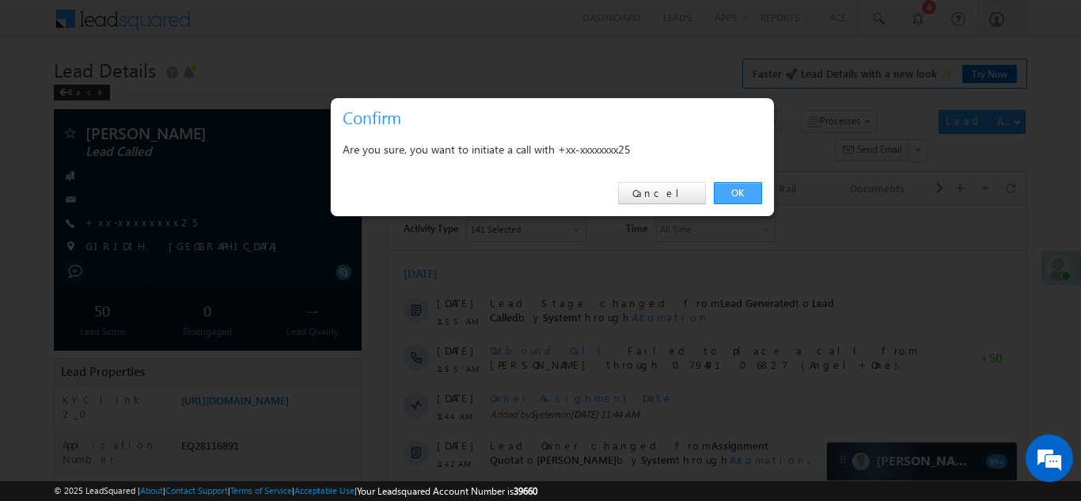
click at [733, 191] on link "OK" at bounding box center [738, 193] width 48 height 22
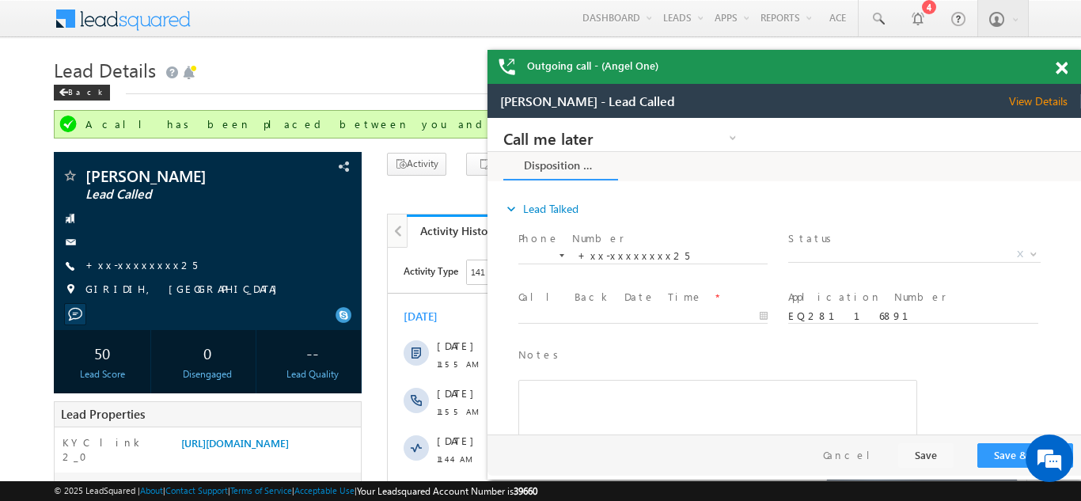
click at [1065, 67] on span at bounding box center [1062, 68] width 12 height 13
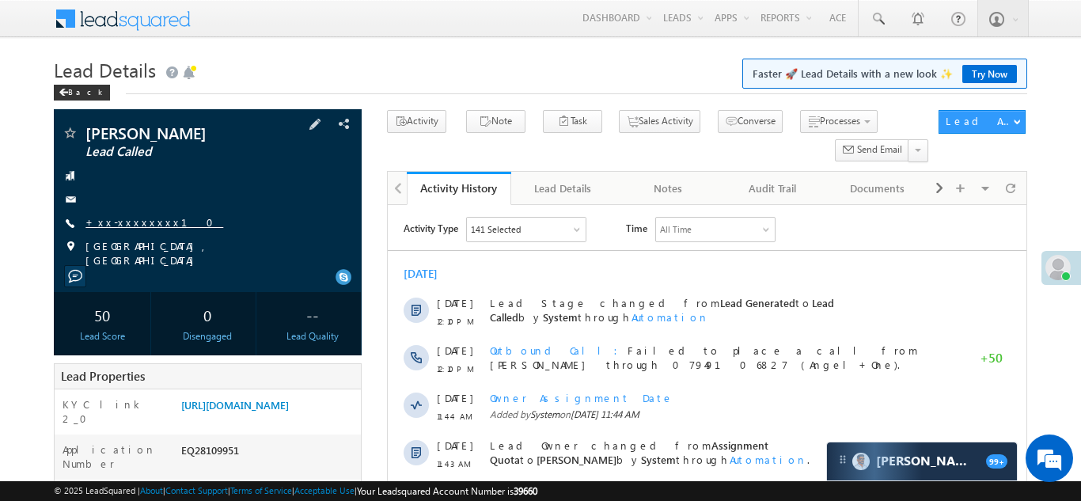
click at [127, 223] on link "+xx-xxxxxxxx10" at bounding box center [155, 221] width 138 height 13
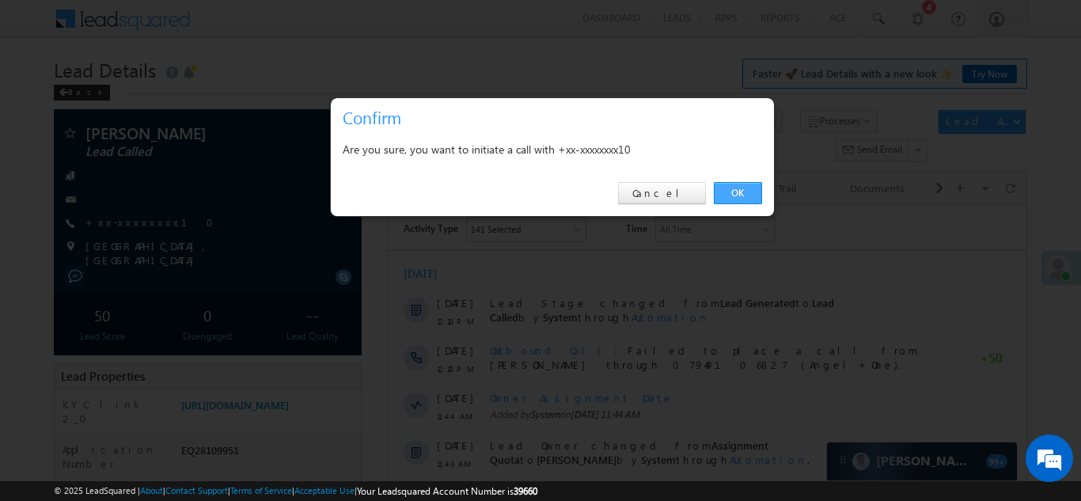
click at [732, 193] on link "OK" at bounding box center [738, 193] width 48 height 22
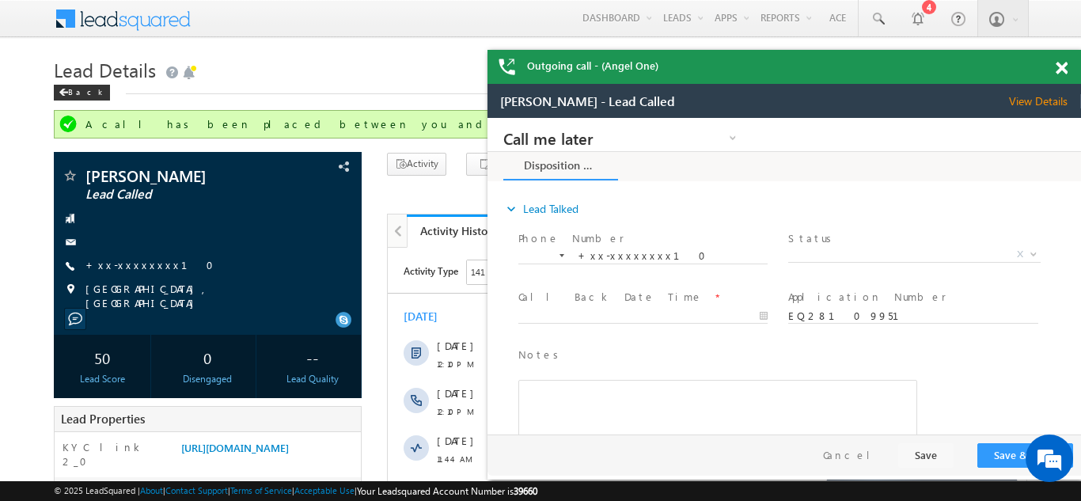
click at [1060, 63] on span at bounding box center [1062, 68] width 12 height 13
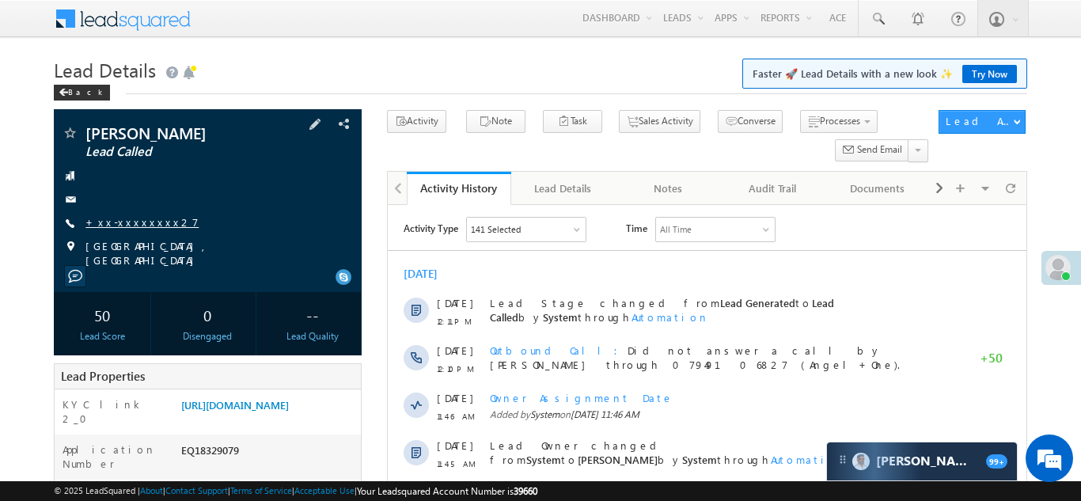
click at [113, 221] on link "+xx-xxxxxxxx27" at bounding box center [142, 221] width 113 height 13
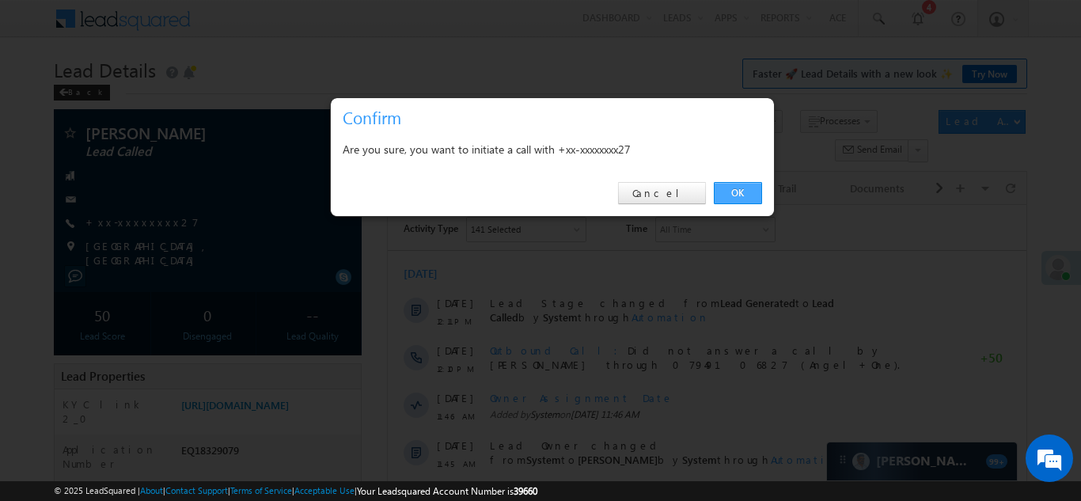
click at [722, 195] on link "OK" at bounding box center [738, 193] width 48 height 22
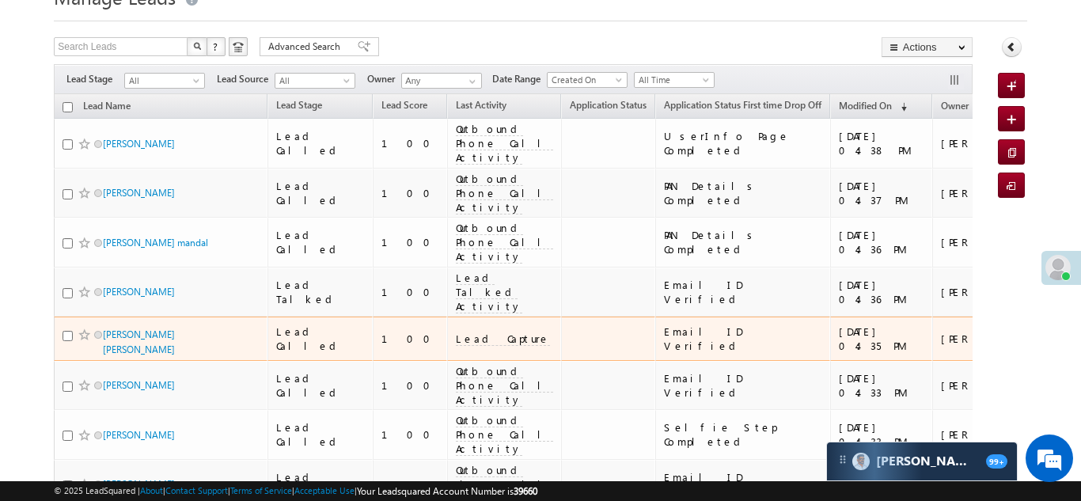
scroll to position [139, 0]
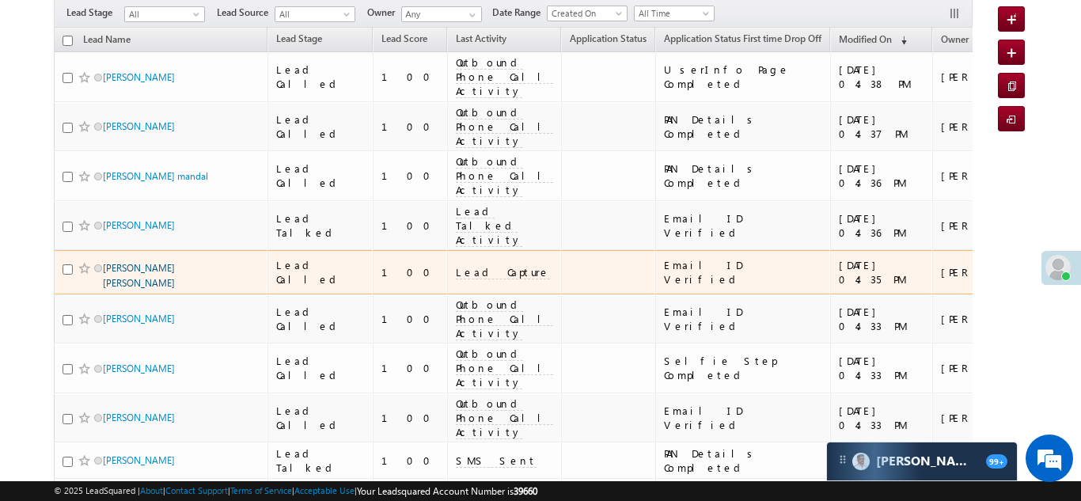
click at [127, 262] on link "[PERSON_NAME] [PERSON_NAME]" at bounding box center [139, 275] width 72 height 27
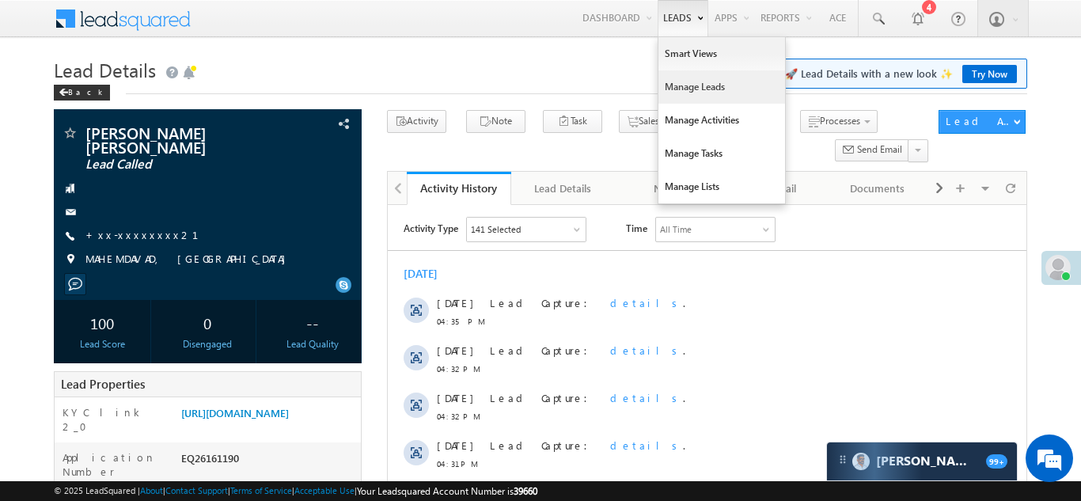
click at [659, 89] on link "Manage Leads" at bounding box center [722, 86] width 127 height 33
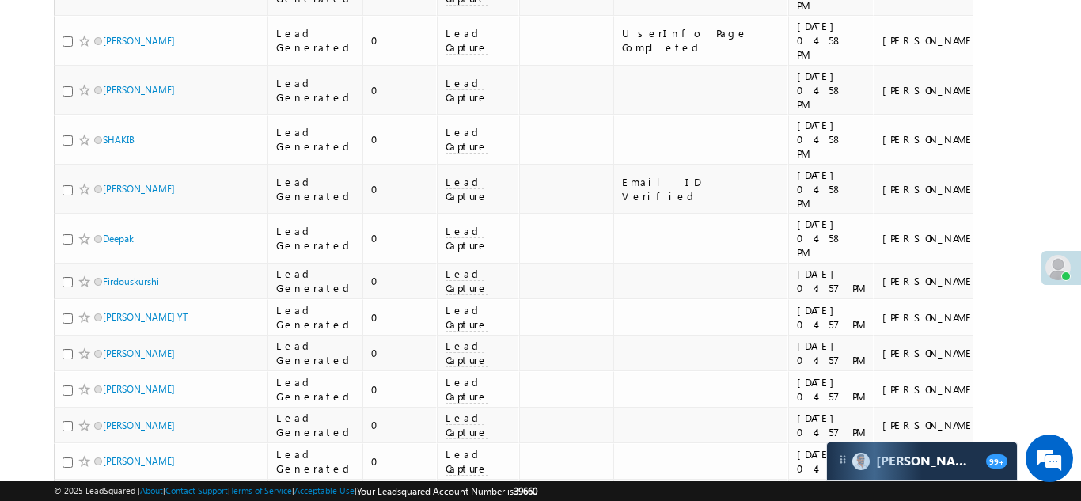
scroll to position [1666, 0]
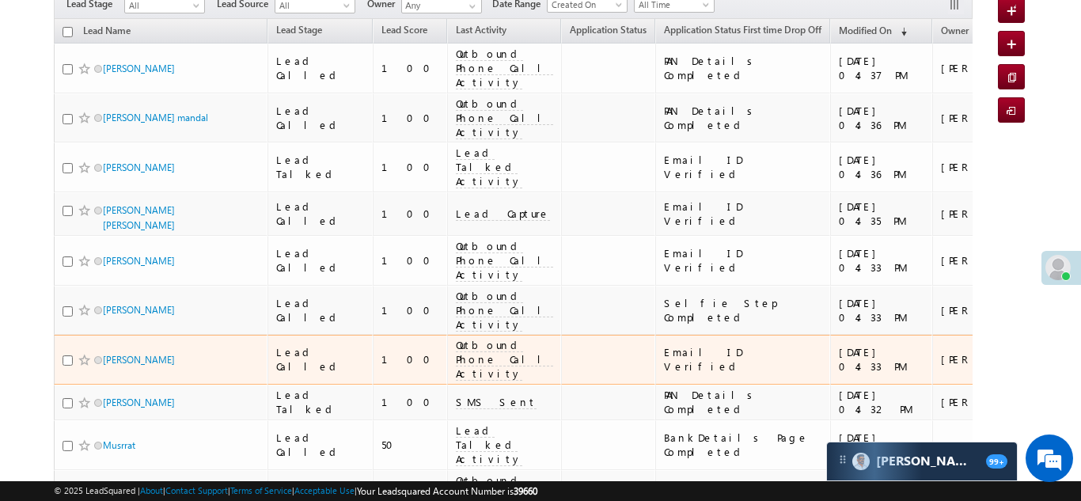
scroll to position [163, 0]
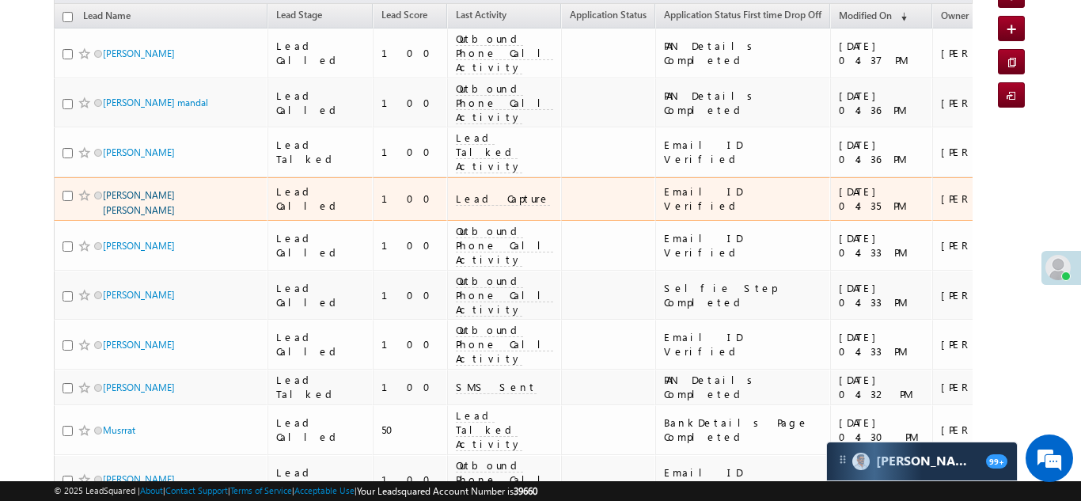
click at [157, 189] on link "Gohel nileshbhai jagdishbhai" at bounding box center [139, 202] width 72 height 27
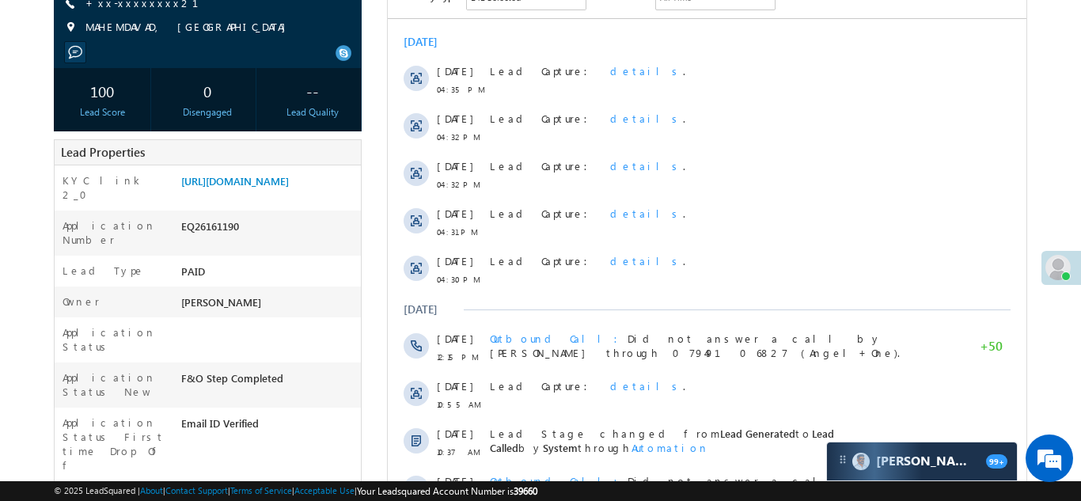
scroll to position [78, 0]
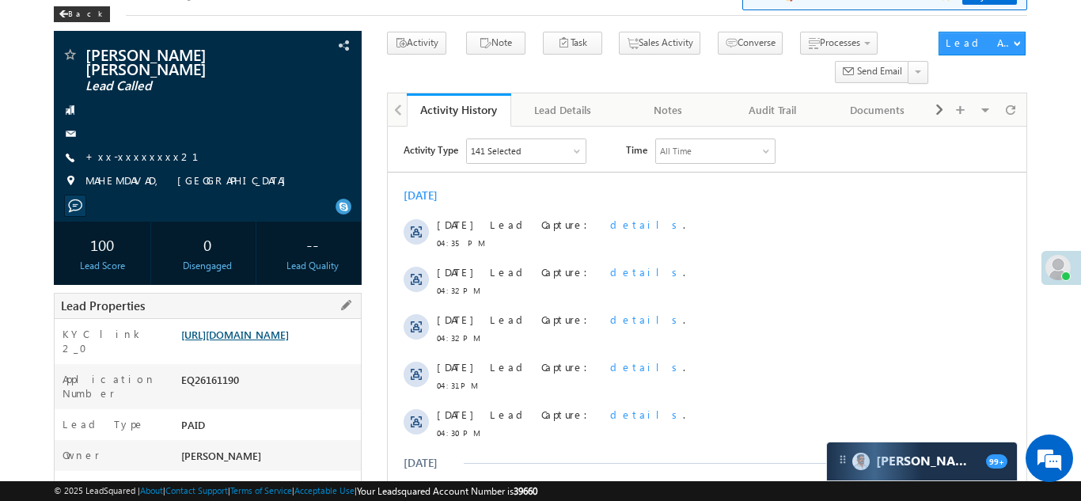
click at [253, 341] on link "[URL][DOMAIN_NAME]" at bounding box center [235, 334] width 108 height 13
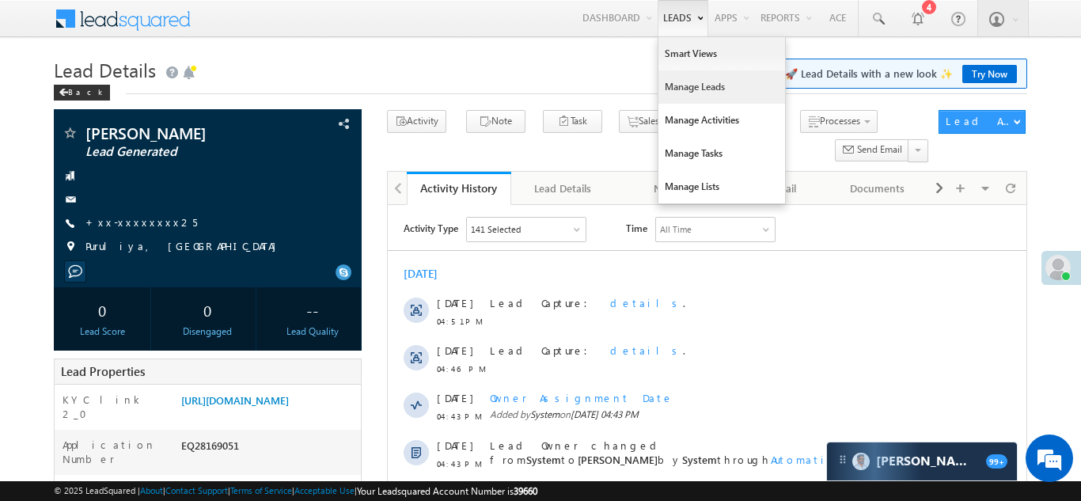
click at [690, 90] on link "Manage Leads" at bounding box center [722, 86] width 127 height 33
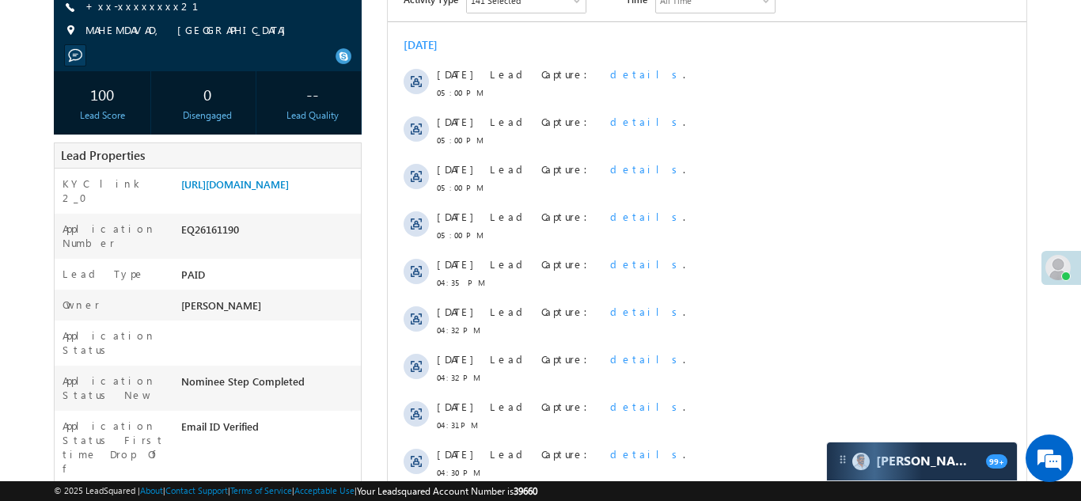
scroll to position [304, 0]
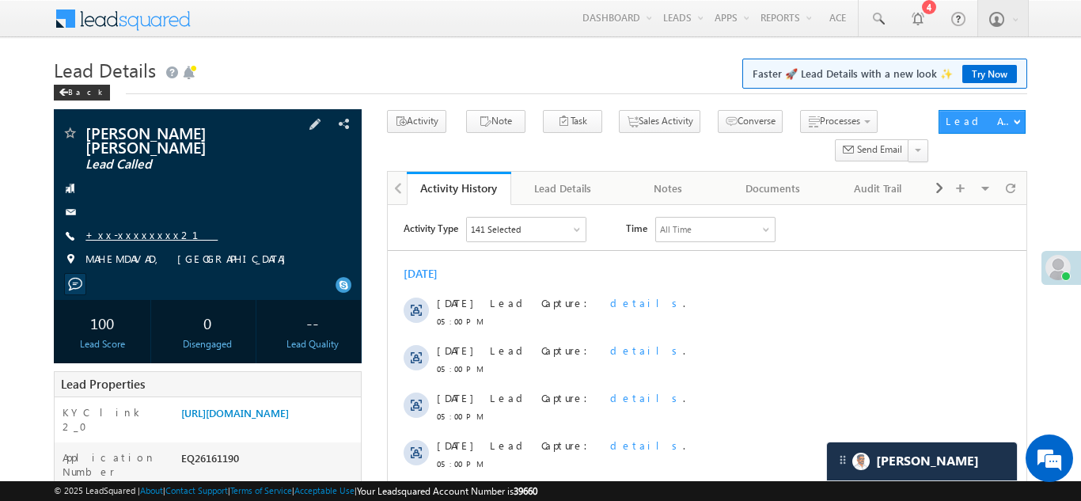
click at [122, 237] on link "+xx-xxxxxxxx21" at bounding box center [152, 234] width 132 height 13
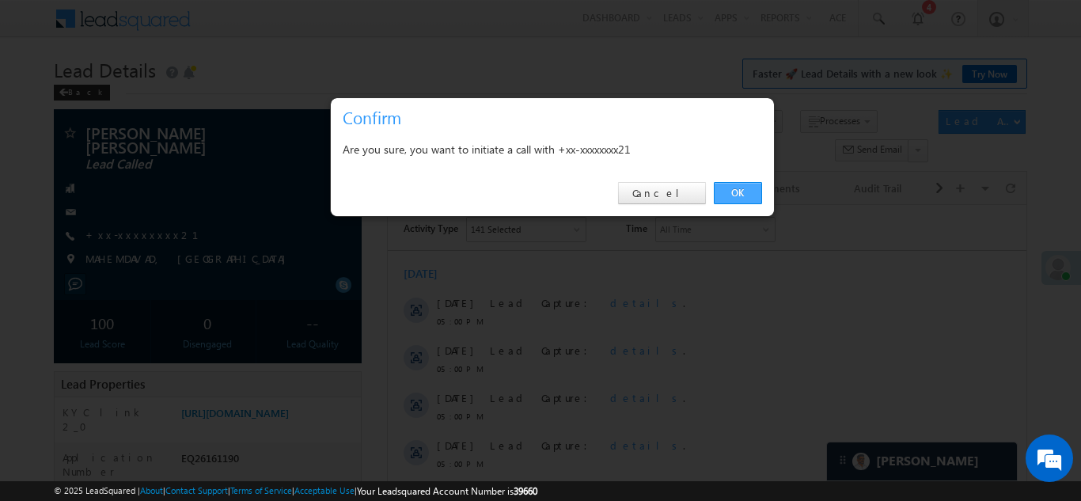
click at [750, 186] on link "OK" at bounding box center [738, 193] width 48 height 22
